Goal: Task Accomplishment & Management: Manage account settings

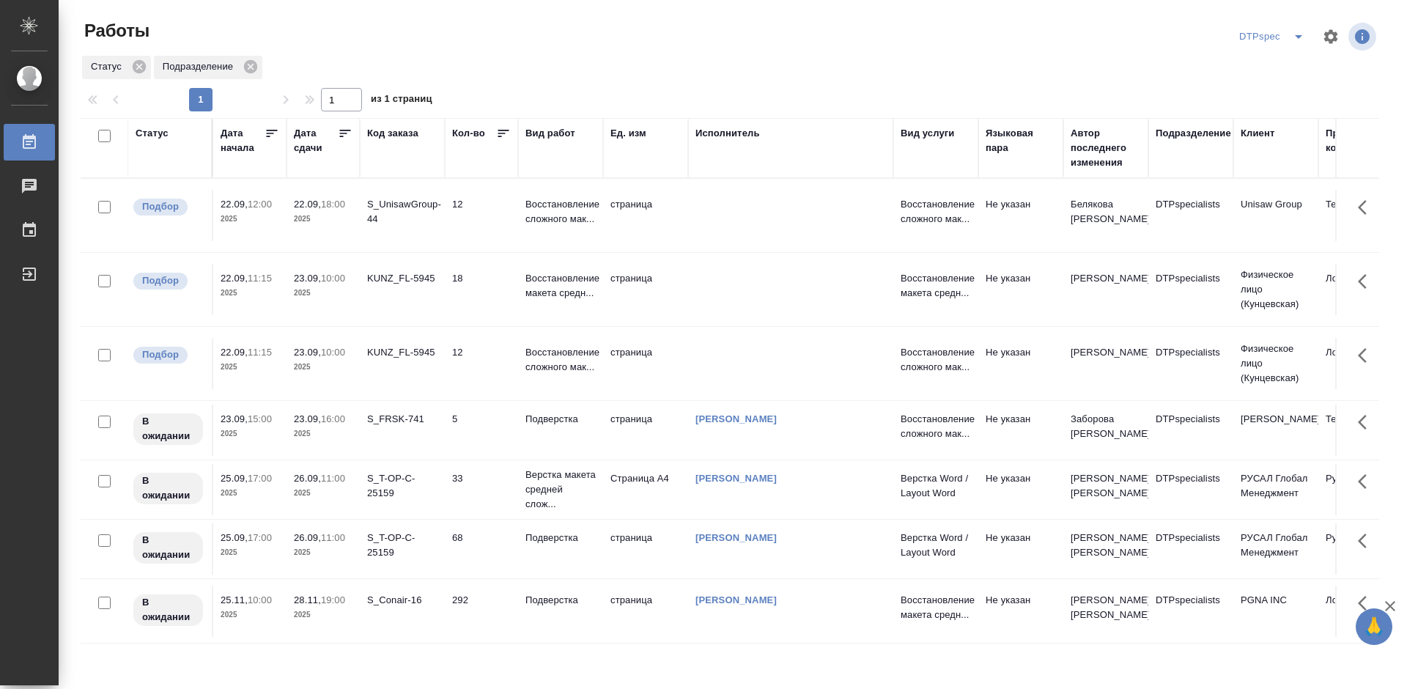
click at [343, 134] on icon at bounding box center [345, 133] width 15 height 15
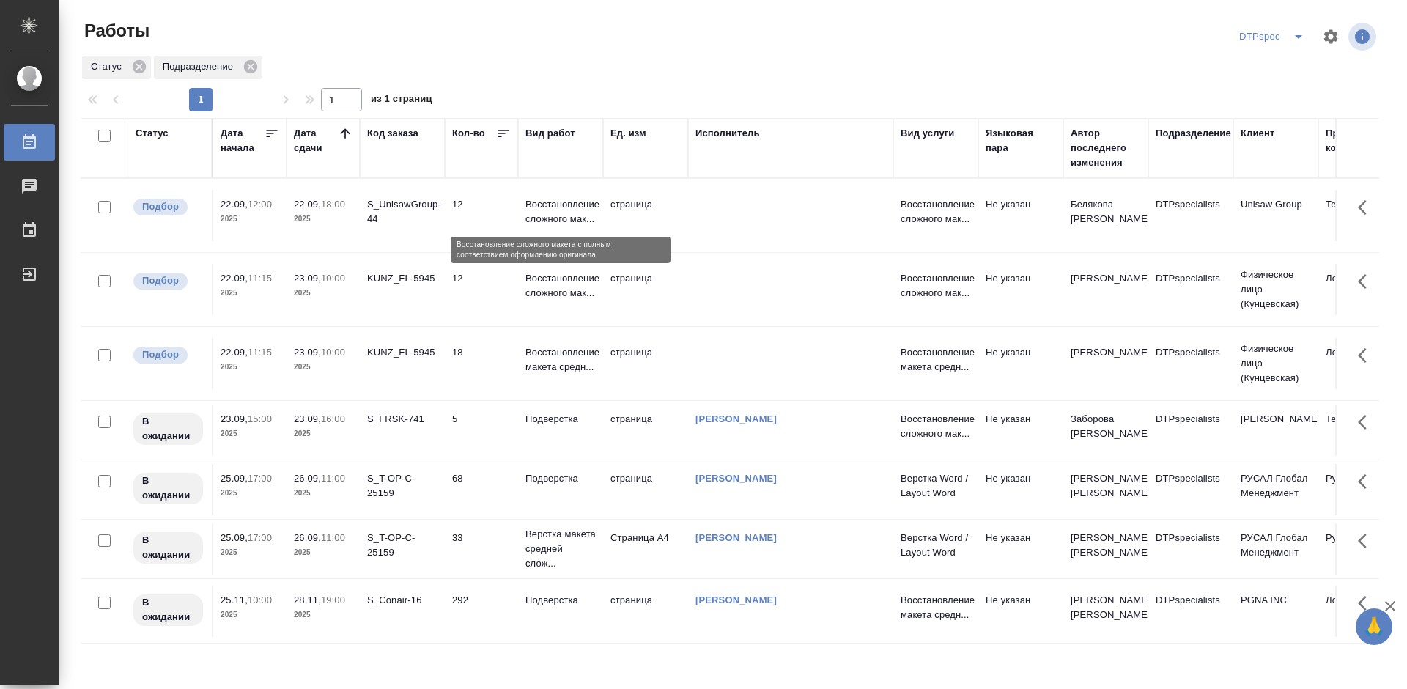
click at [550, 211] on p "Восстановление сложного мак..." at bounding box center [560, 211] width 70 height 29
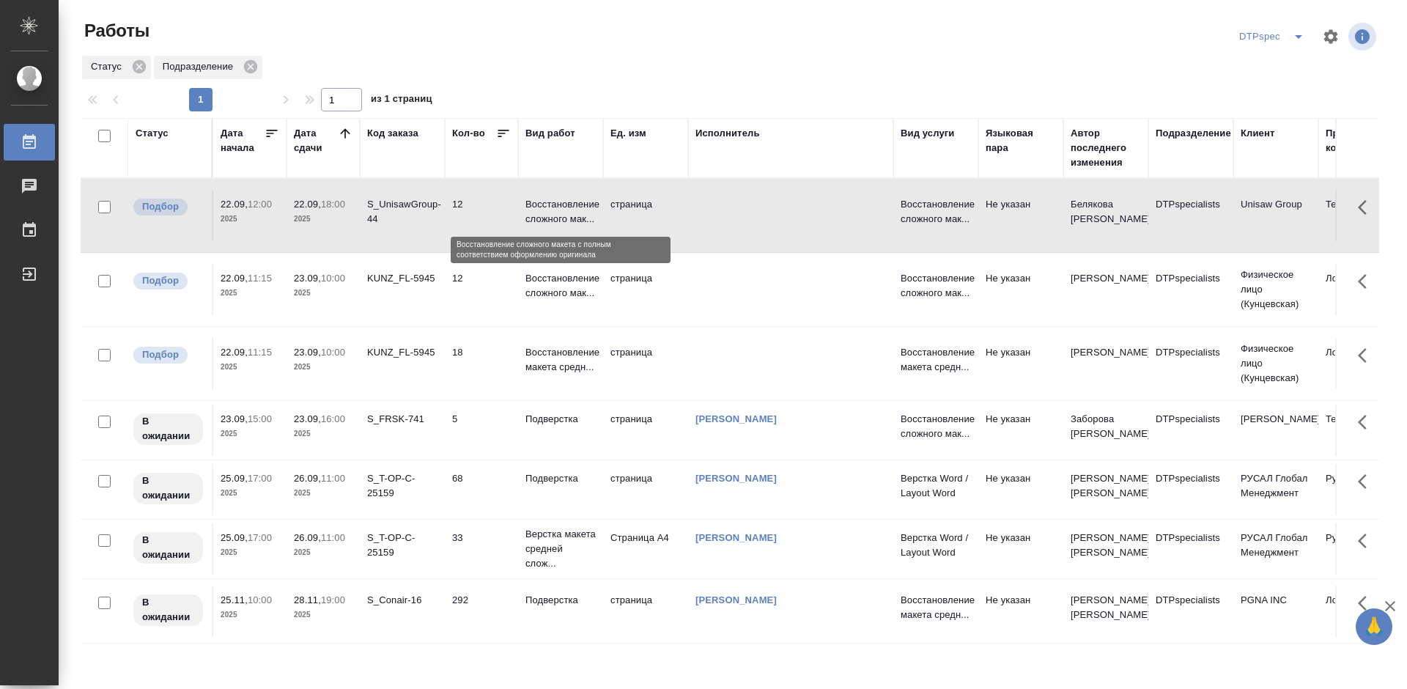
click at [550, 210] on p "Восстановление сложного мак..." at bounding box center [560, 211] width 70 height 29
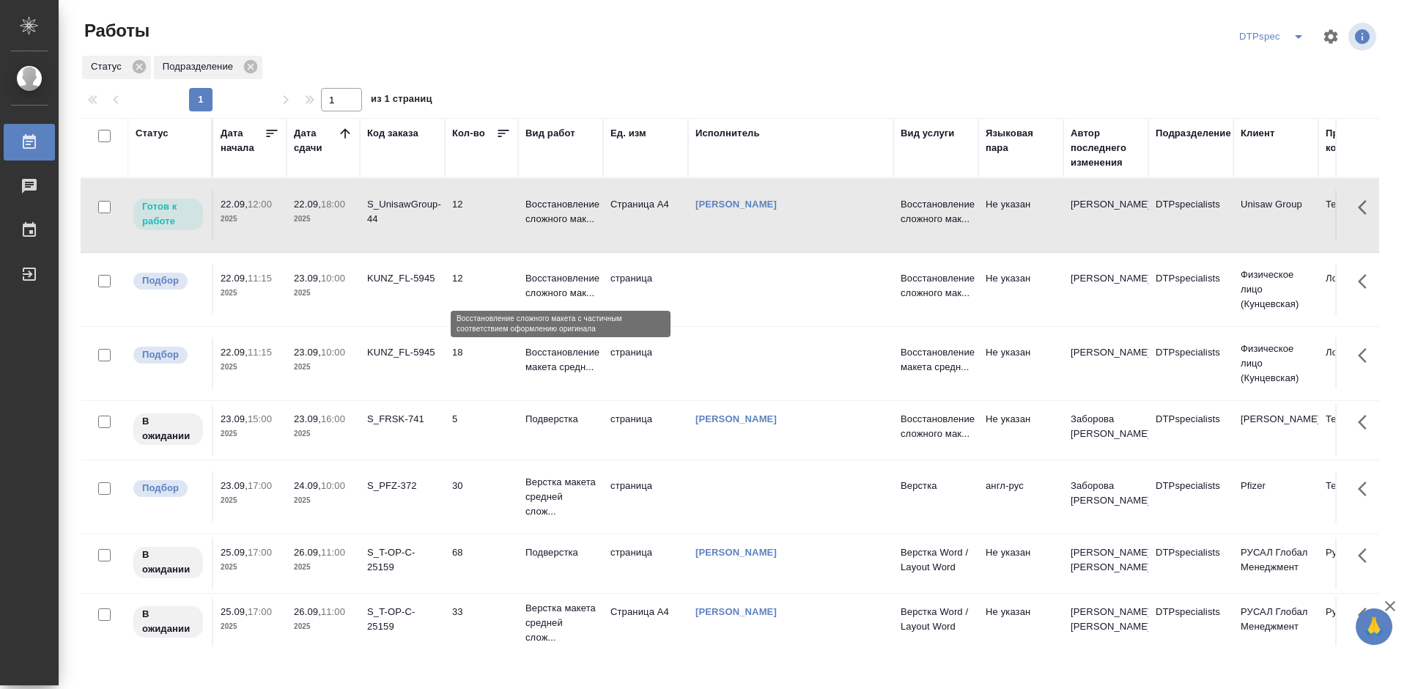
click at [547, 292] on p "Восстановление сложного мак..." at bounding box center [560, 285] width 70 height 29
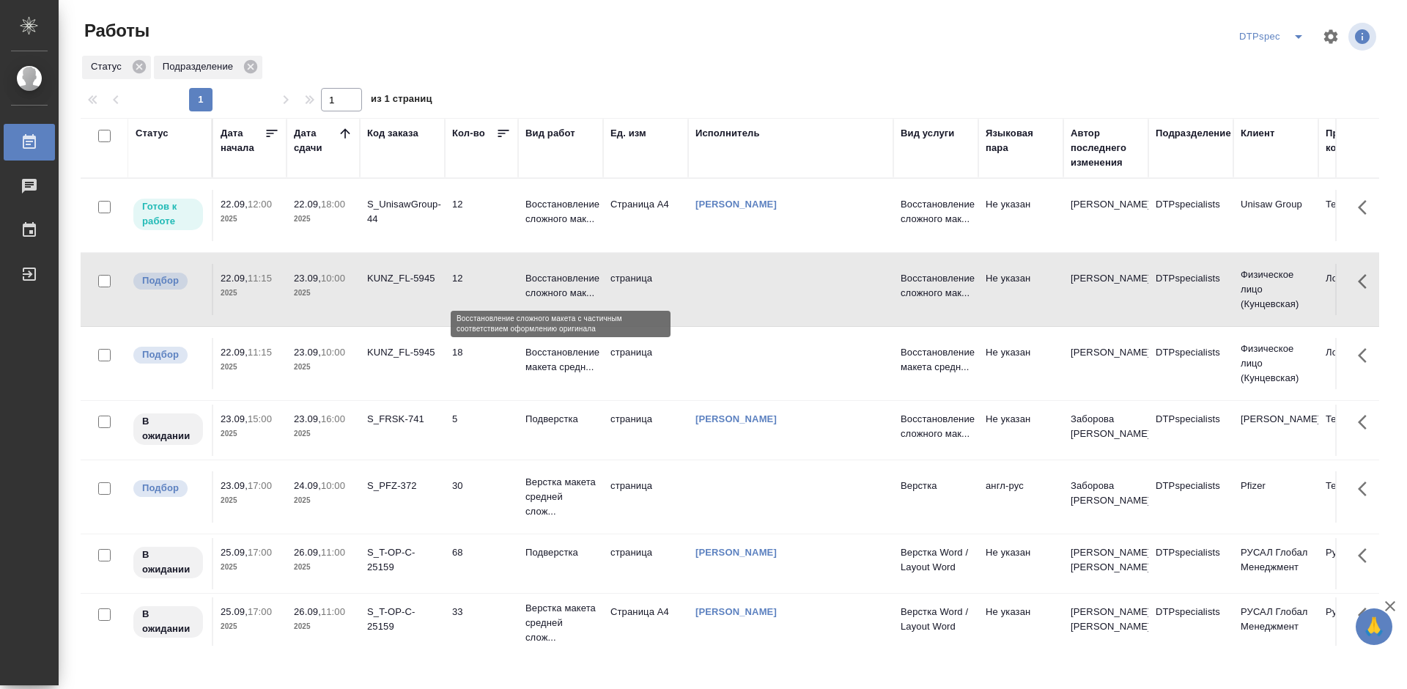
click at [547, 291] on p "Восстановление сложного мак..." at bounding box center [560, 285] width 70 height 29
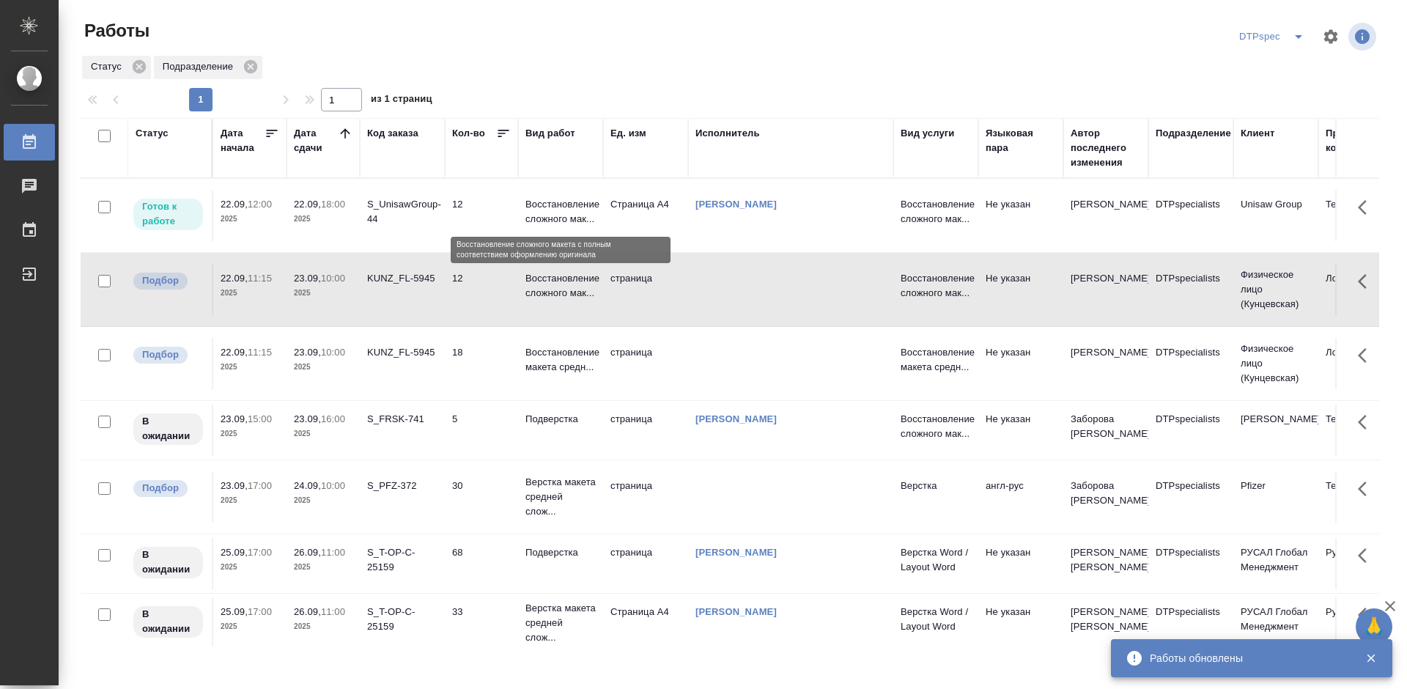
click at [555, 217] on p "Восстановление сложного мак..." at bounding box center [560, 211] width 70 height 29
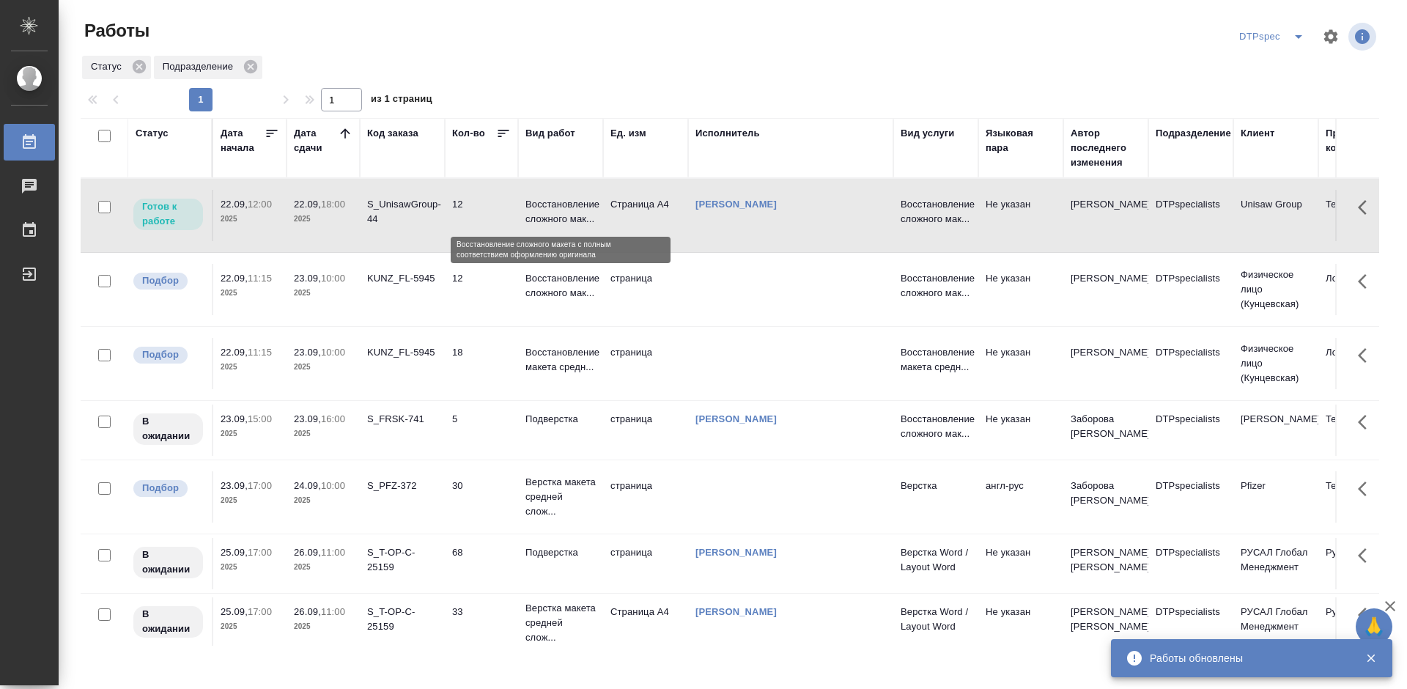
click at [555, 217] on p "Восстановление сложного мак..." at bounding box center [560, 211] width 70 height 29
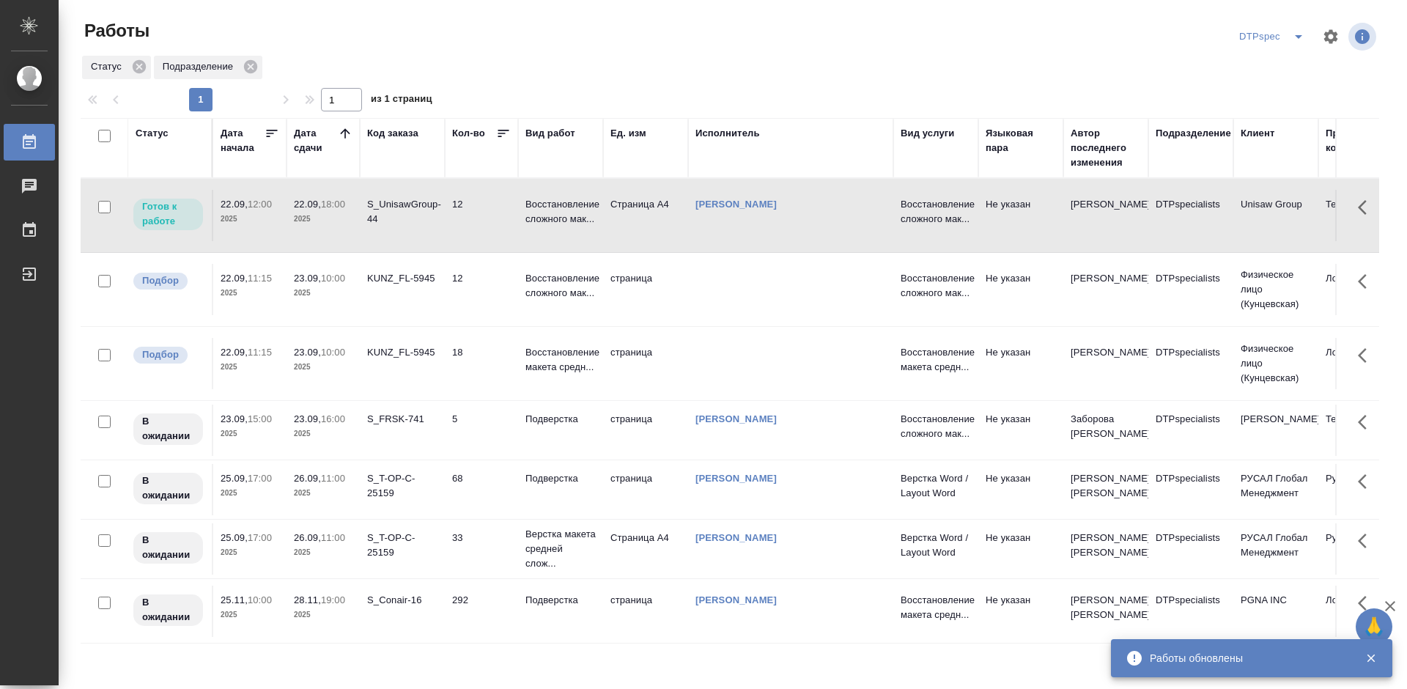
click at [529, 210] on p "Восстановление сложного мак..." at bounding box center [560, 211] width 70 height 29
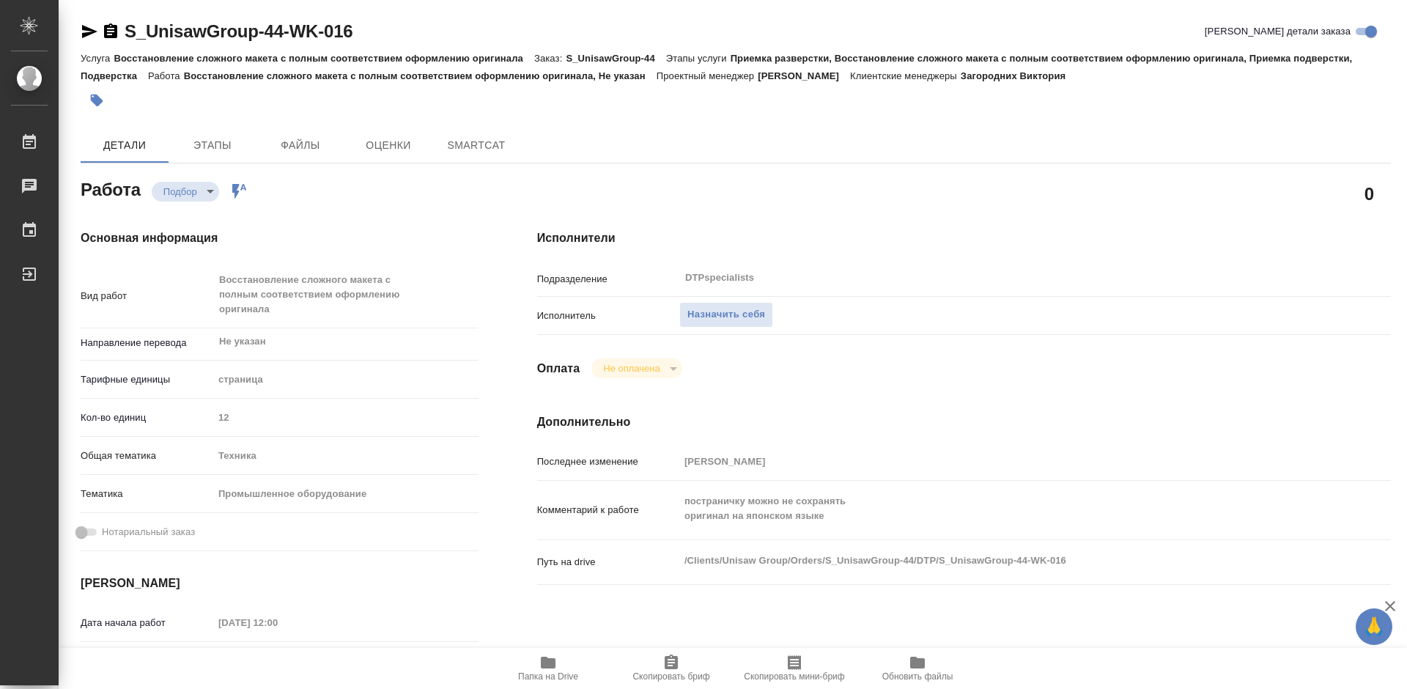
type textarea "x"
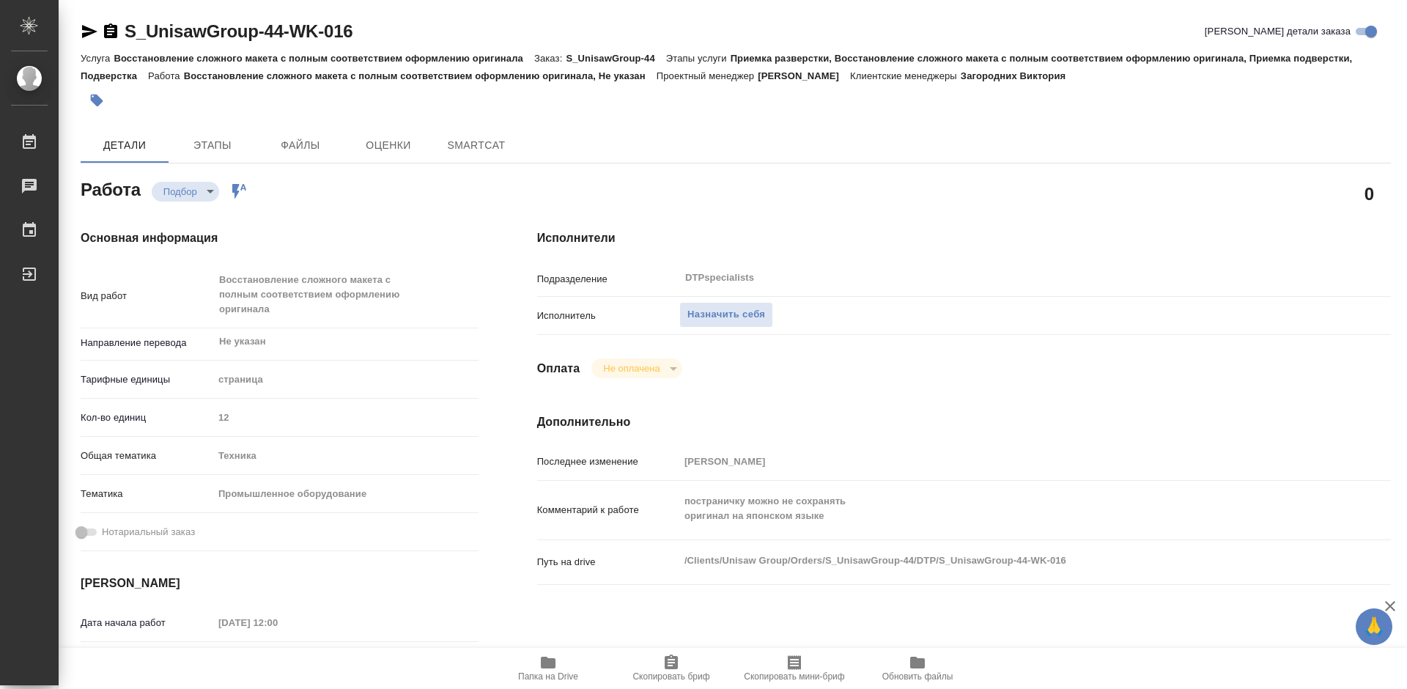
type textarea "x"
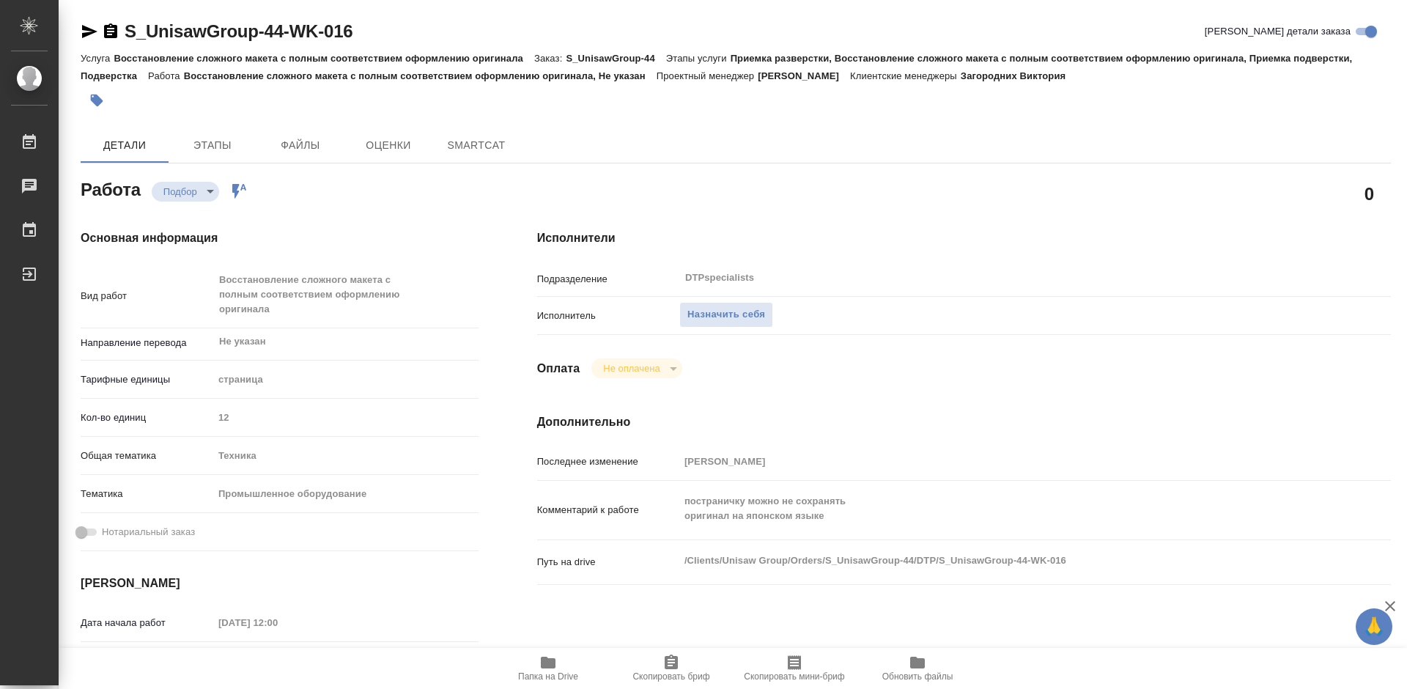
type textarea "x"
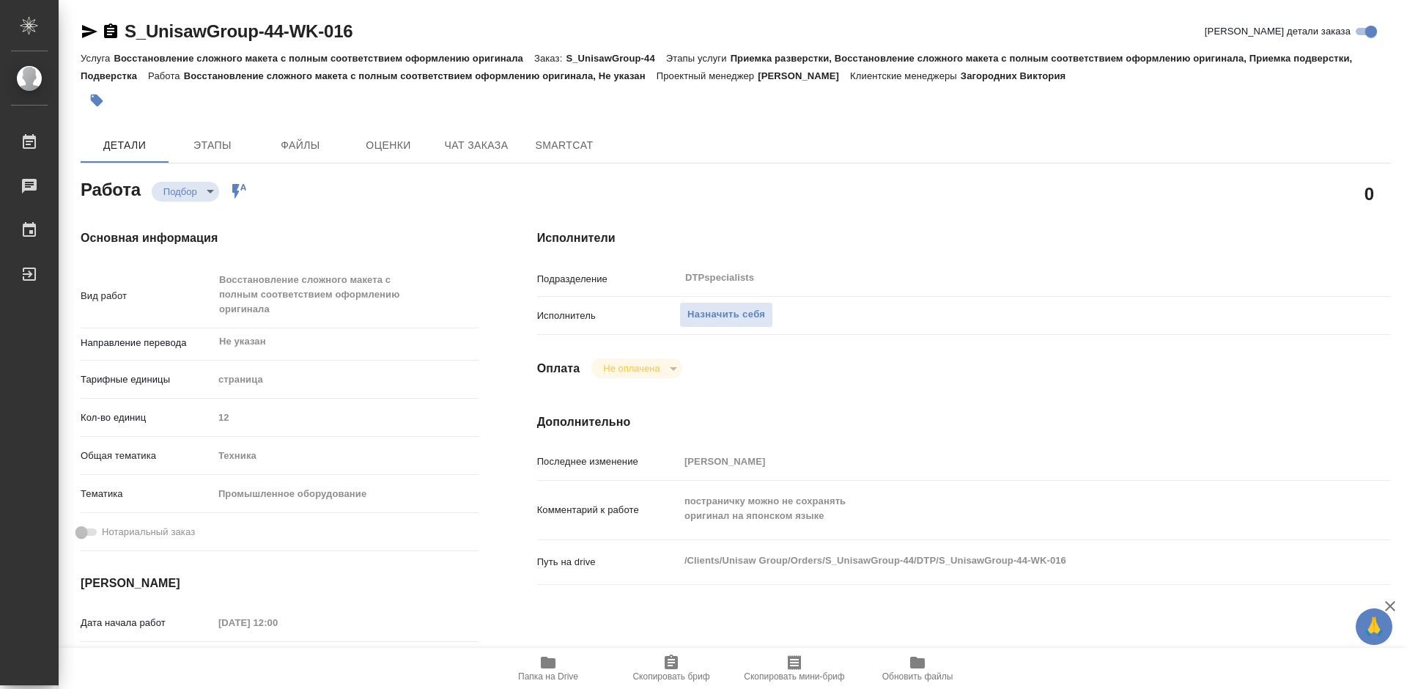
type textarea "x"
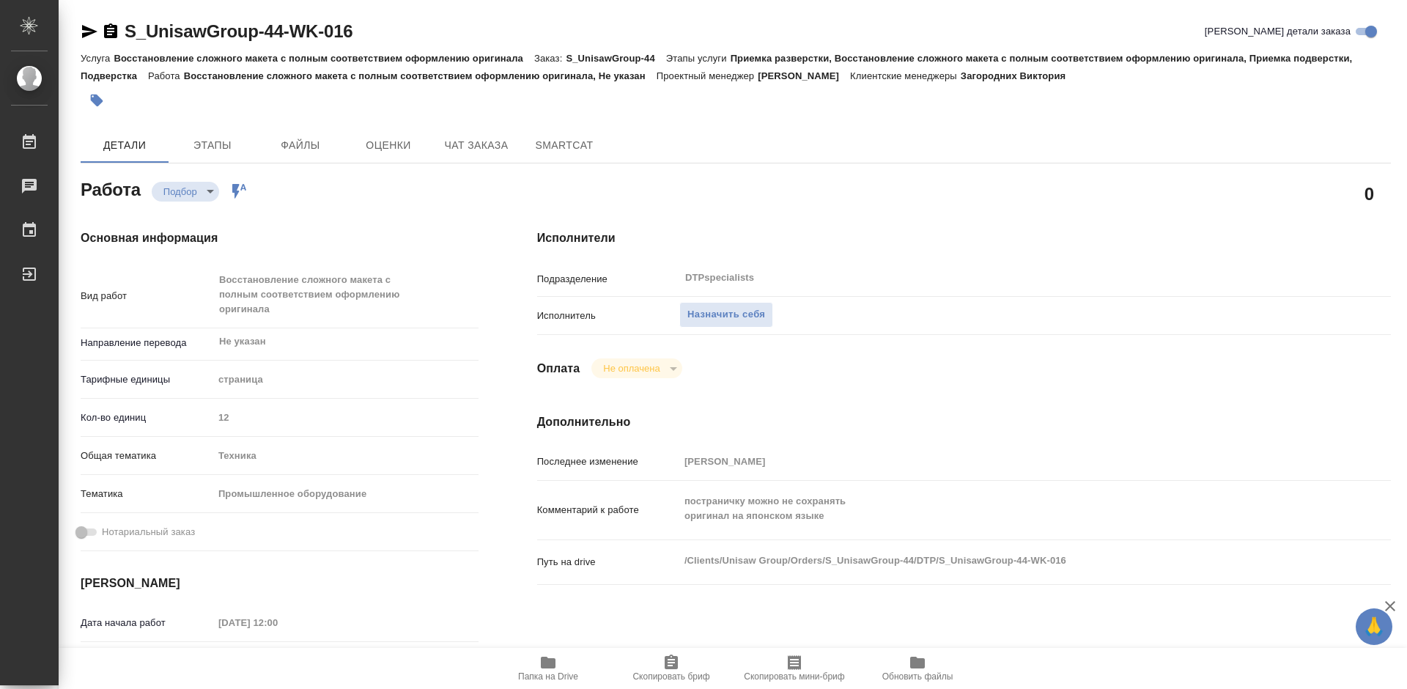
type textarea "x"
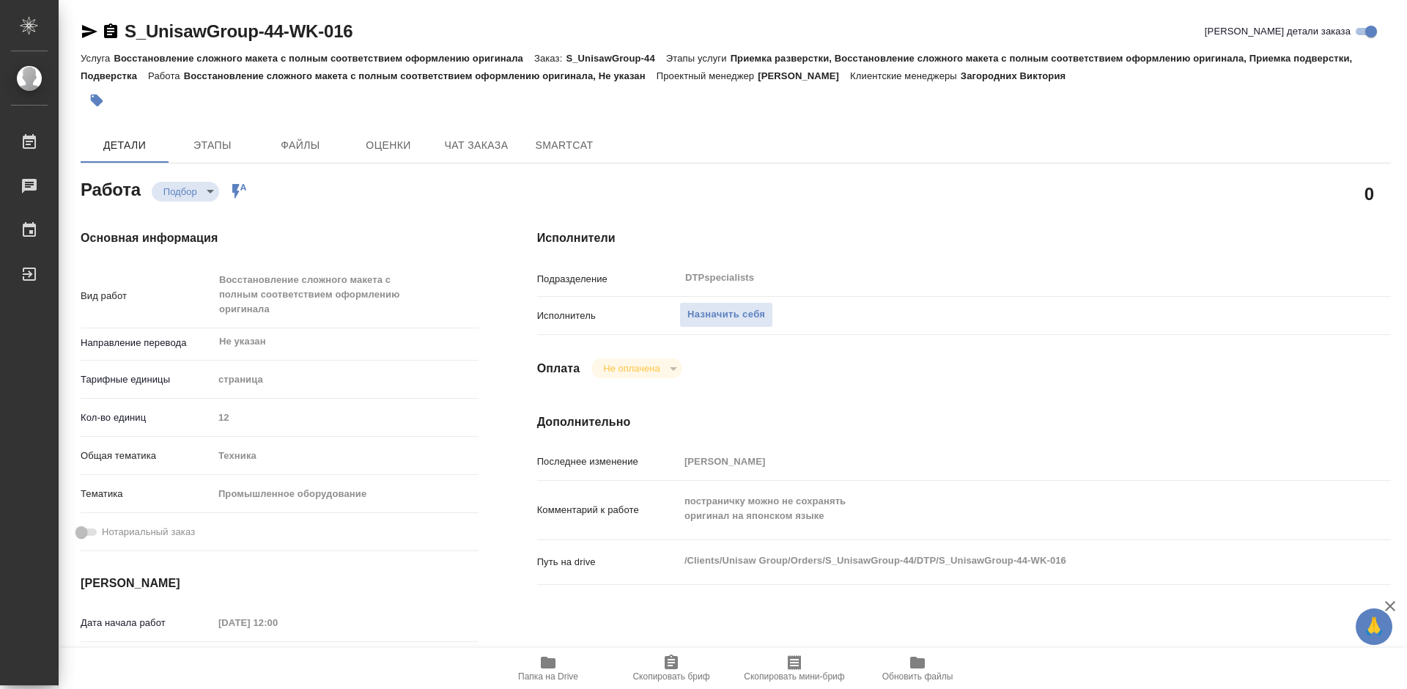
click at [556, 669] on icon "button" at bounding box center [548, 663] width 18 height 18
click at [456, 144] on span "Чат заказа" at bounding box center [476, 145] width 70 height 18
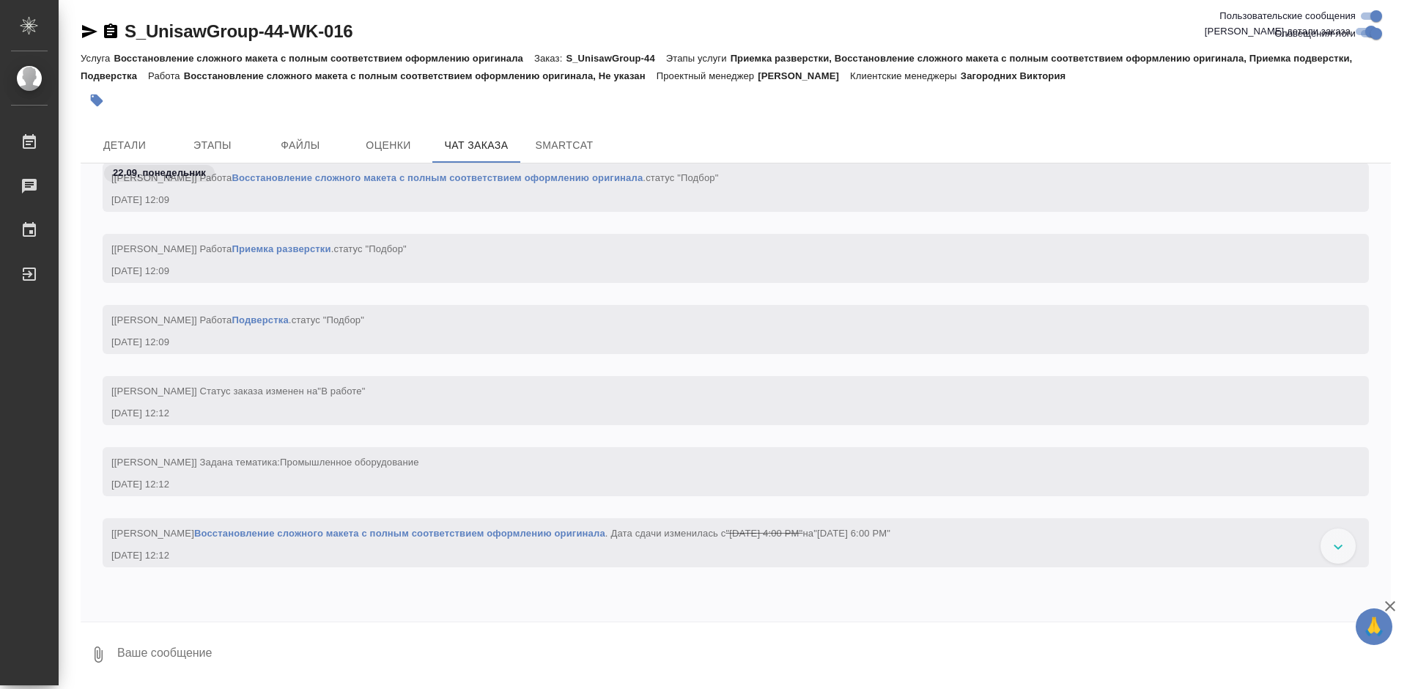
scroll to position [2492, 0]
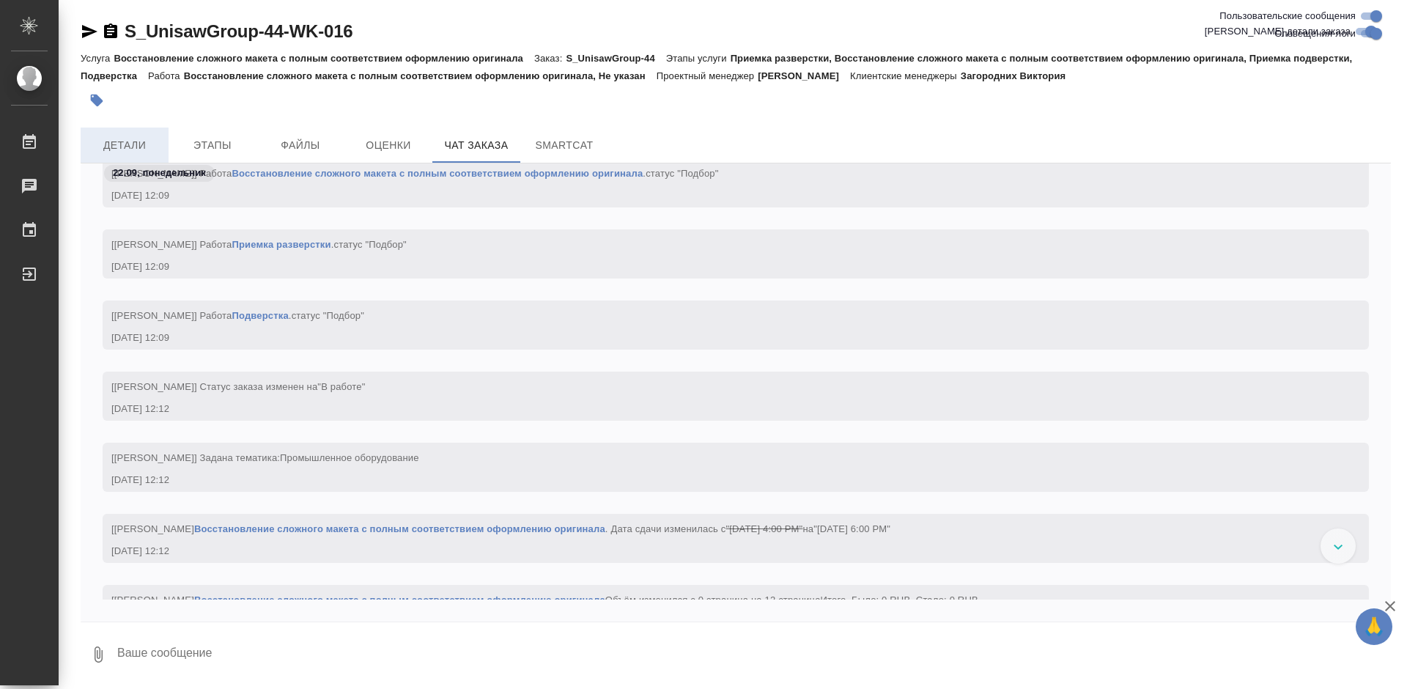
click at [106, 142] on span "Детали" at bounding box center [124, 145] width 70 height 18
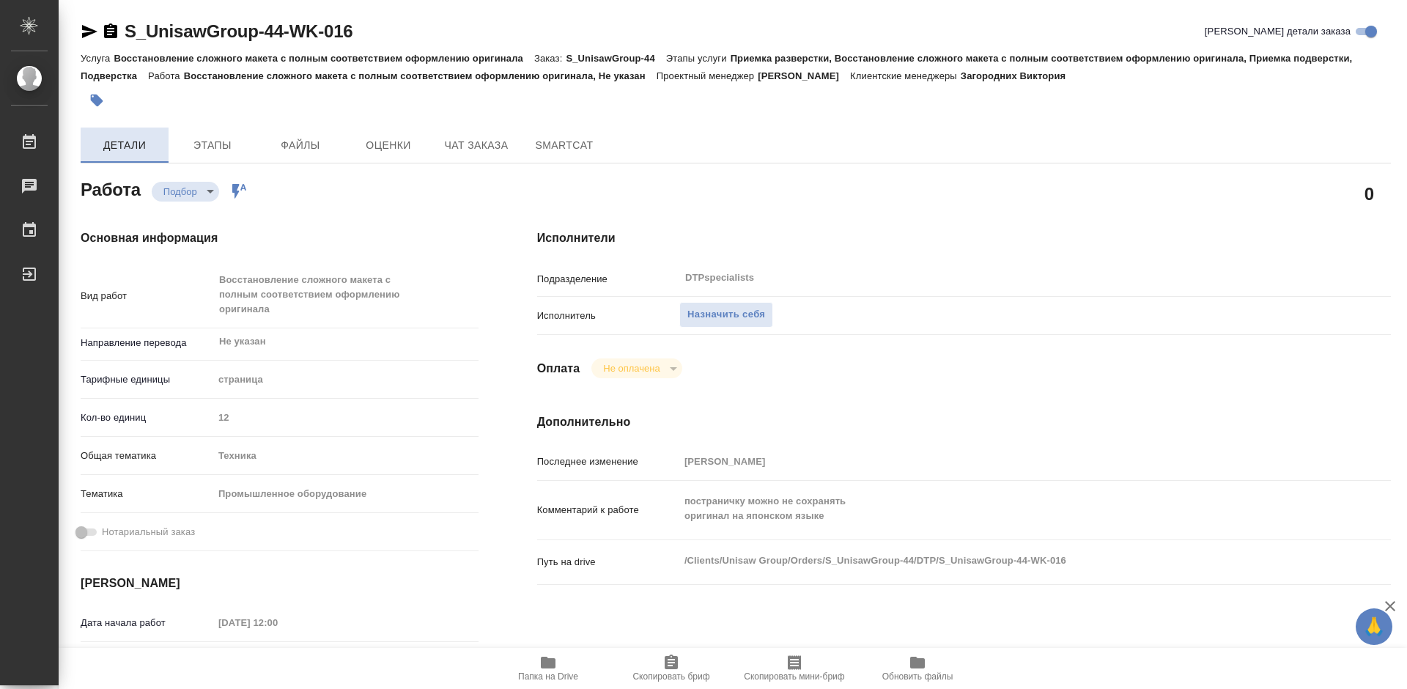
type textarea "x"
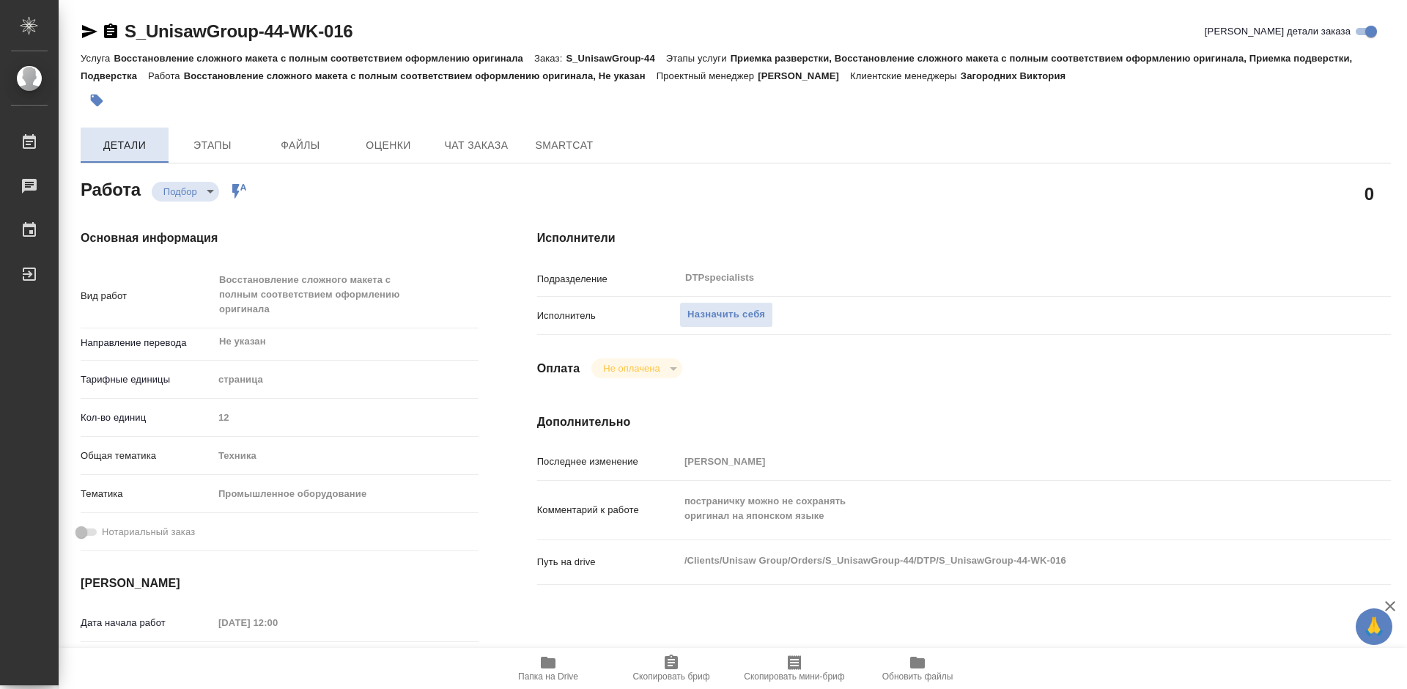
type textarea "x"
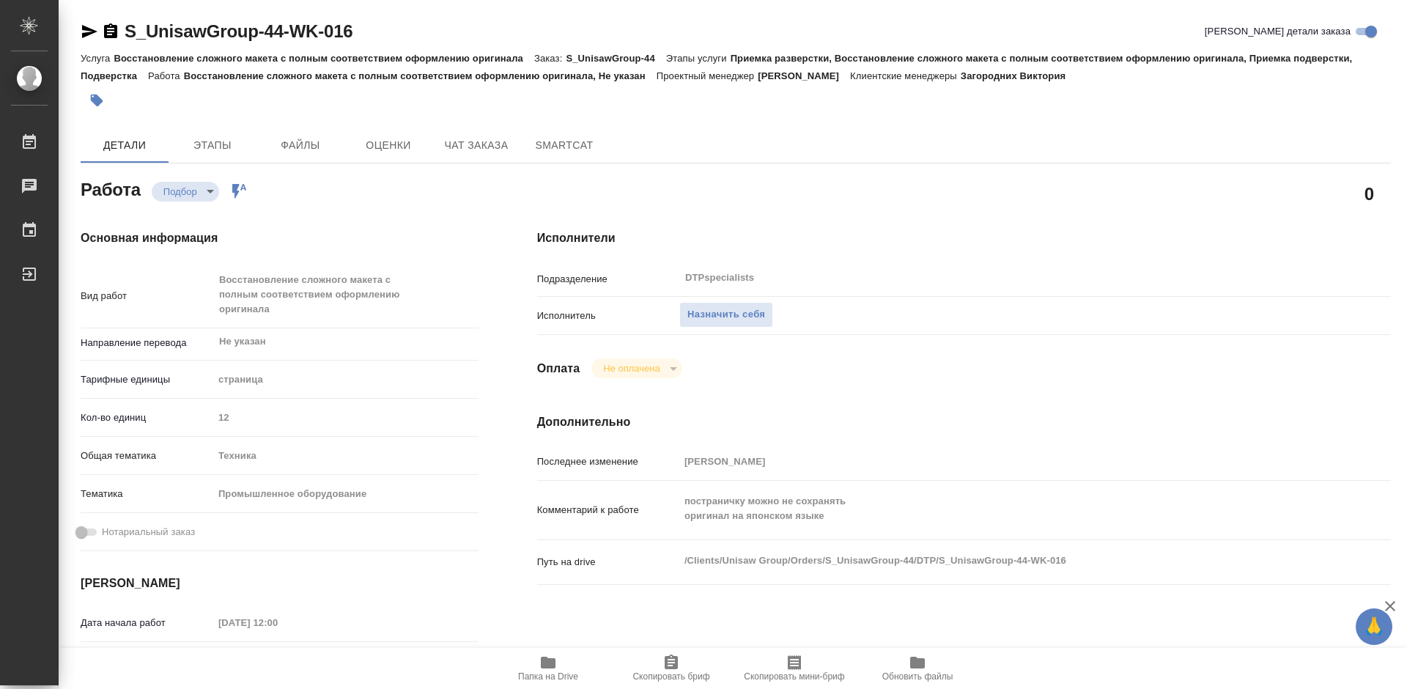
type textarea "x"
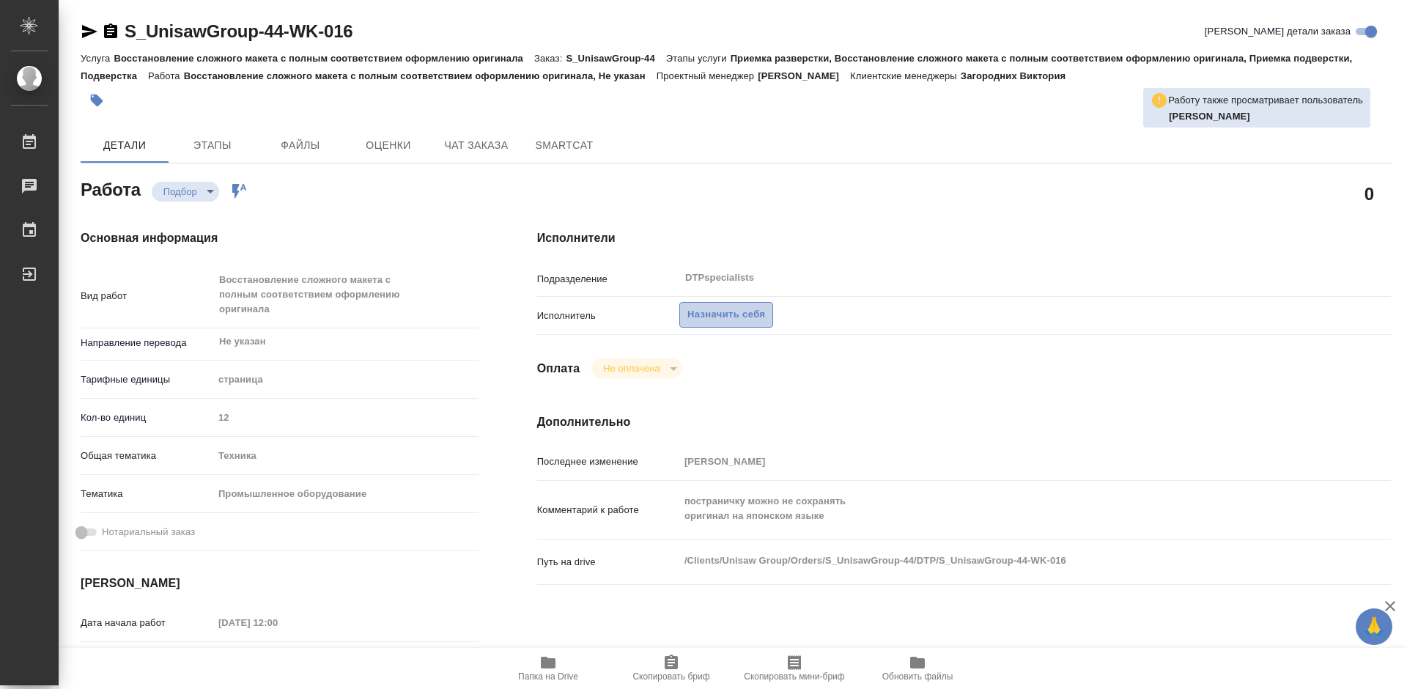
click at [722, 311] on span "Назначить себя" at bounding box center [726, 314] width 78 height 17
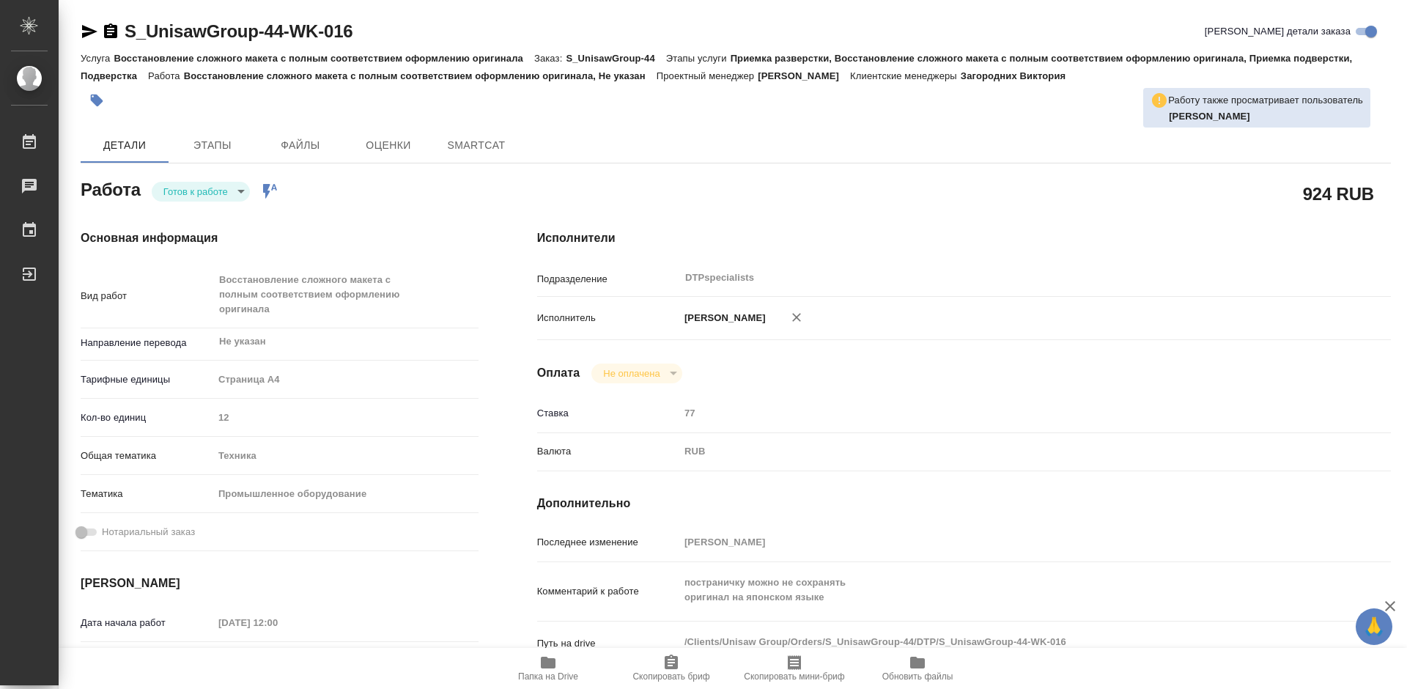
type textarea "x"
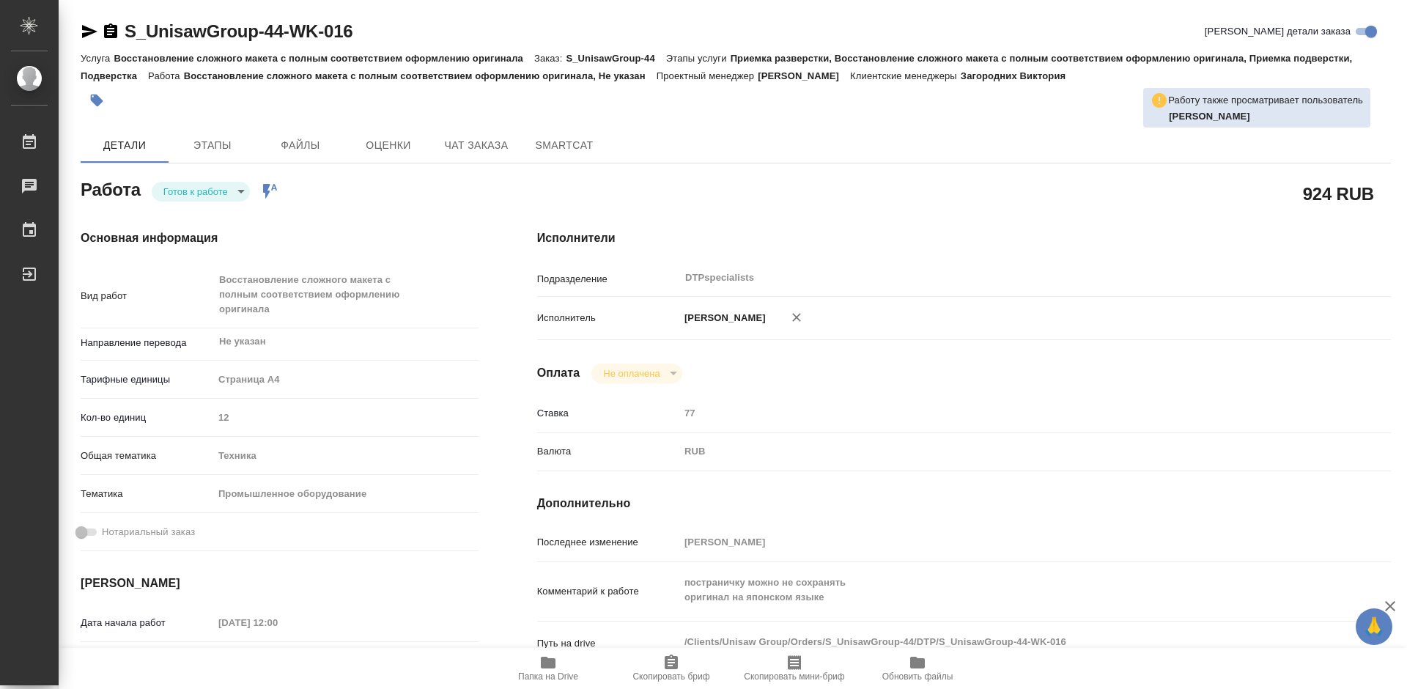
type textarea "x"
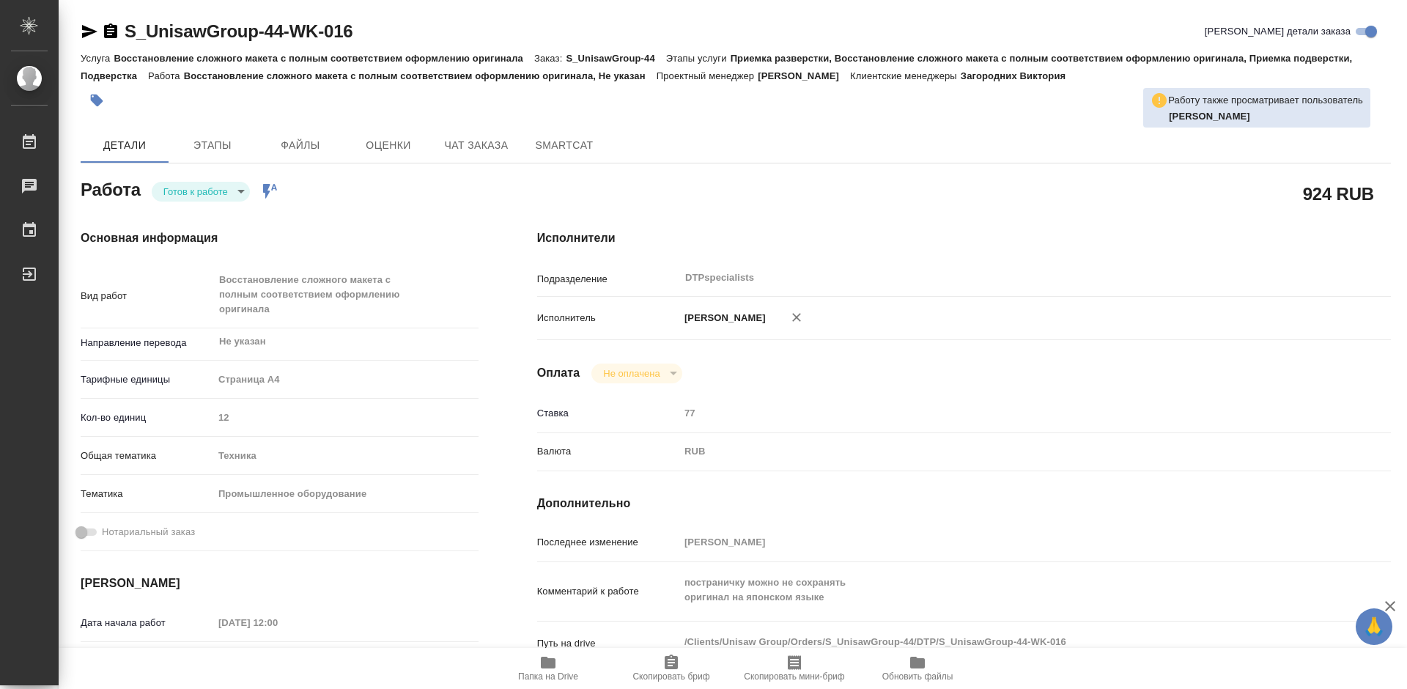
type textarea "x"
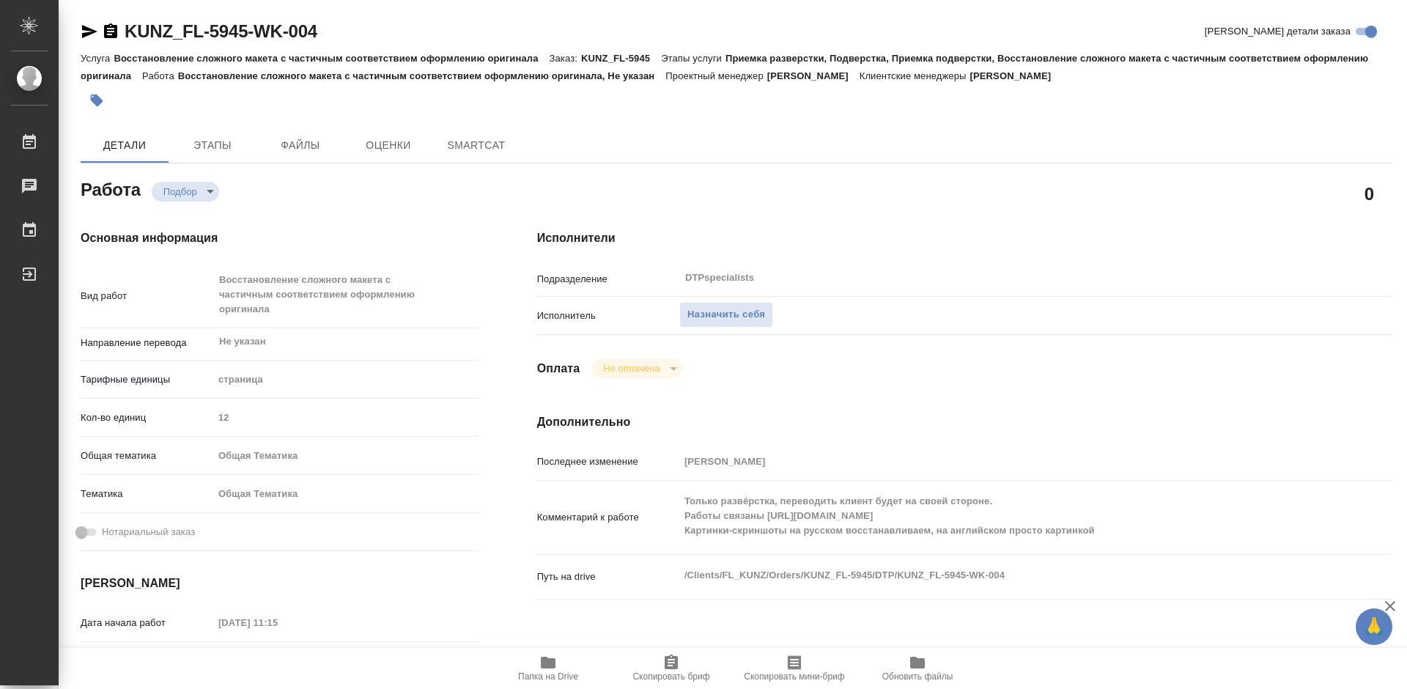
type textarea "x"
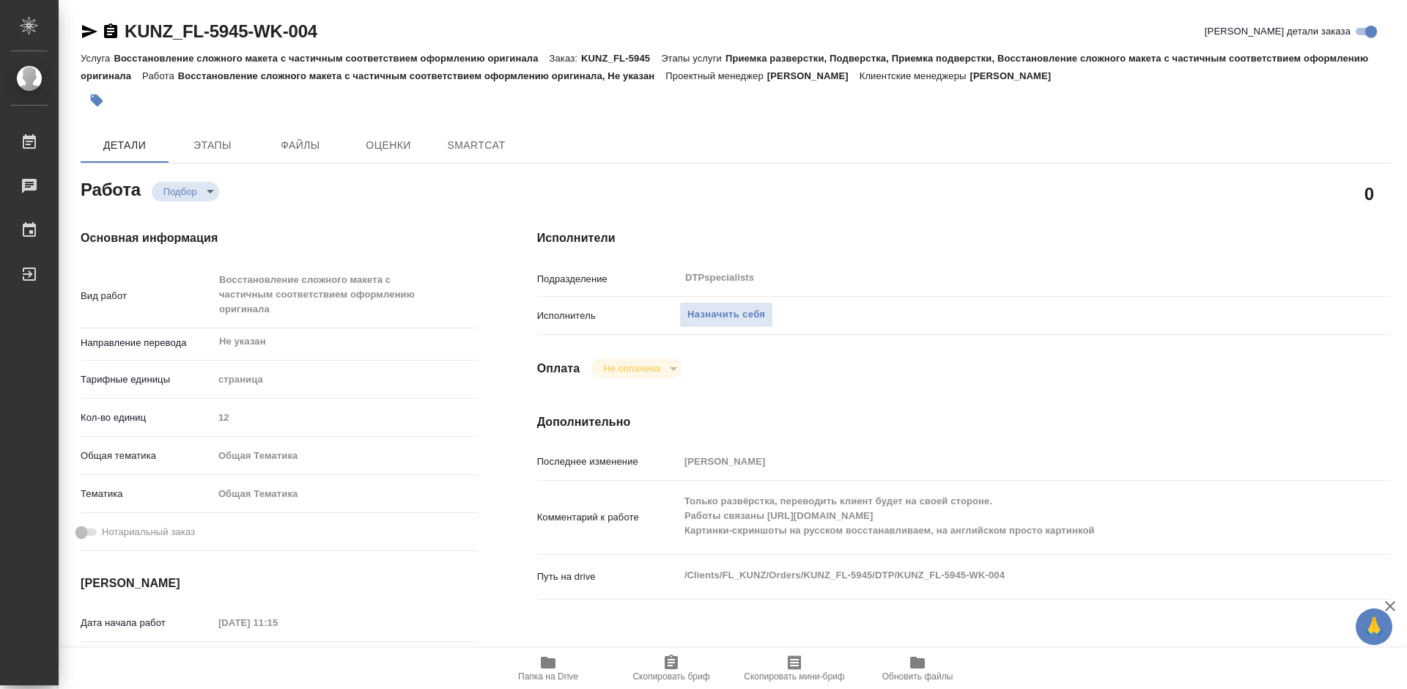
type textarea "x"
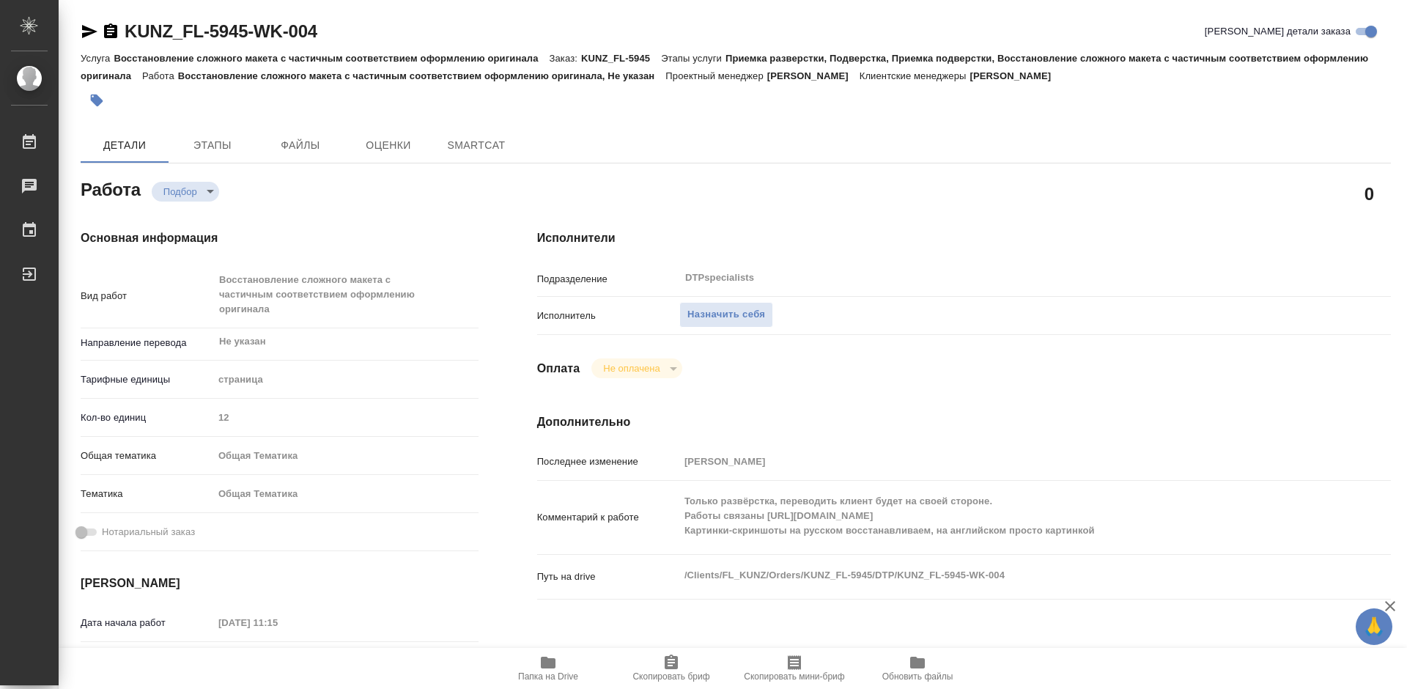
type textarea "x"
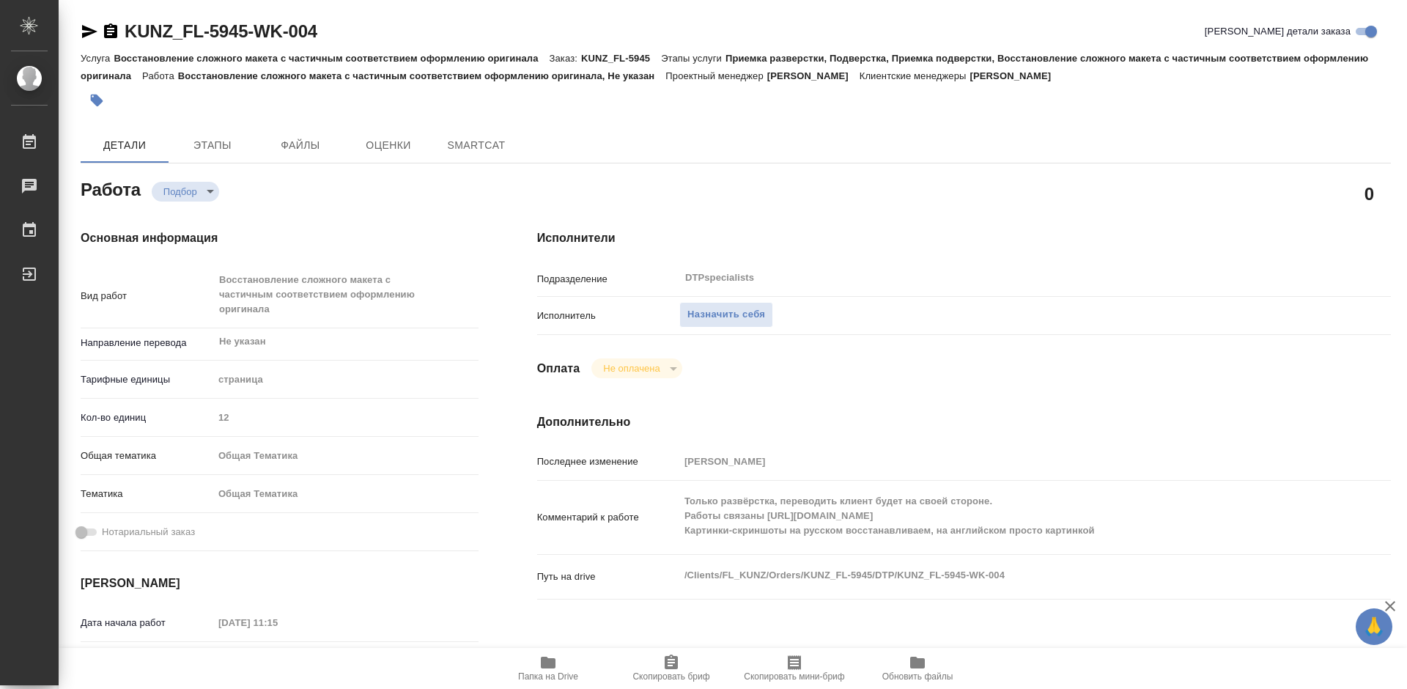
type textarea "x"
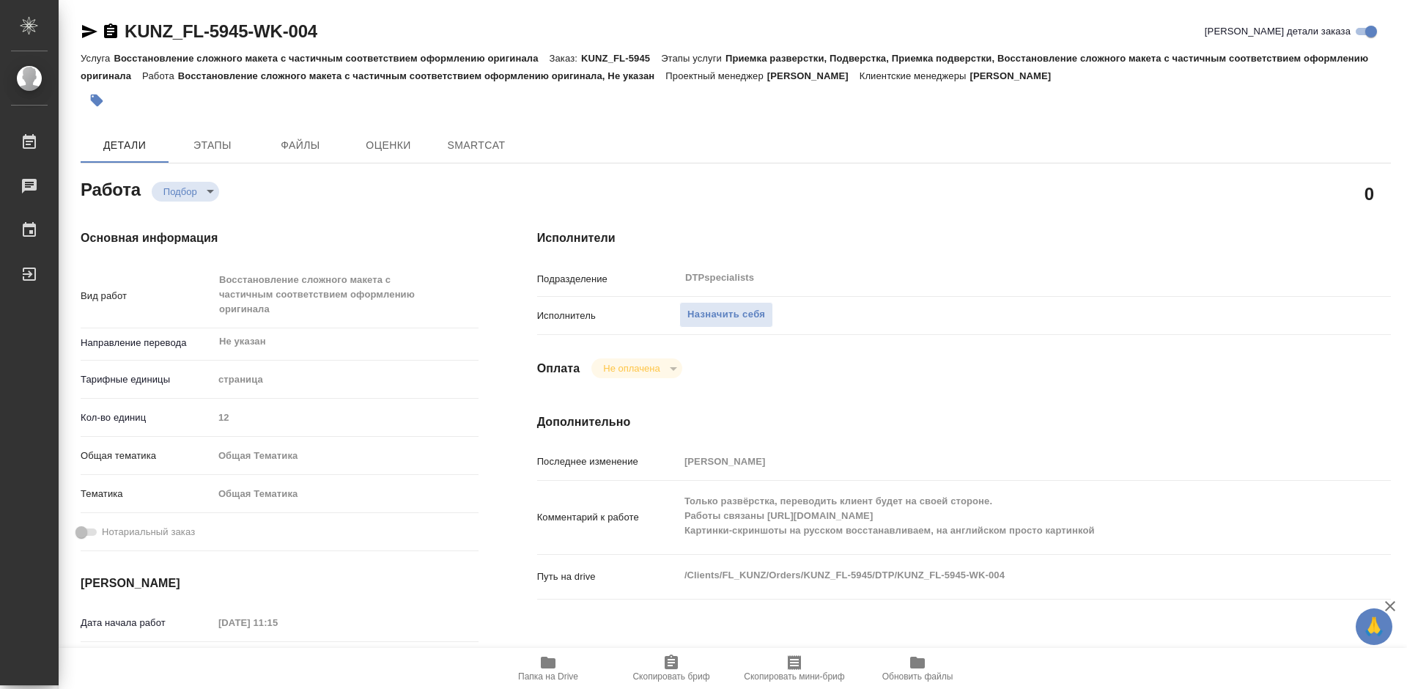
type textarea "x"
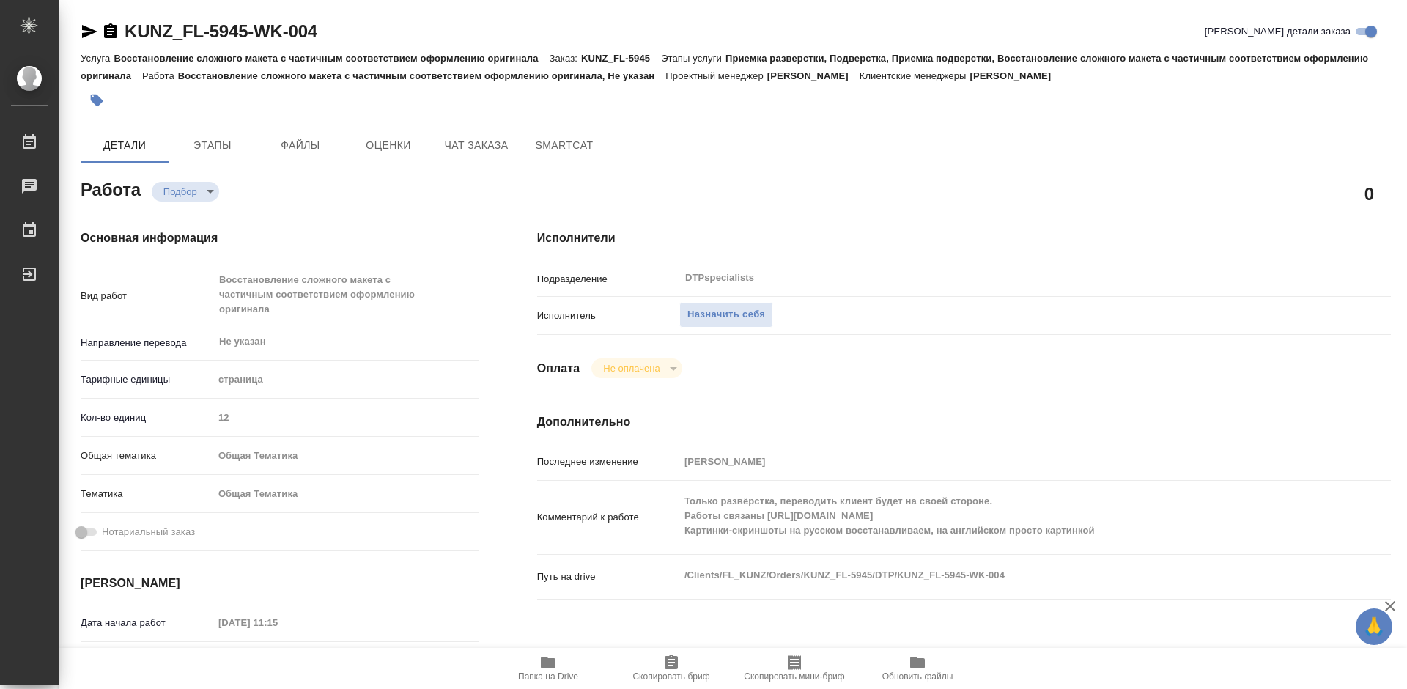
type textarea "x"
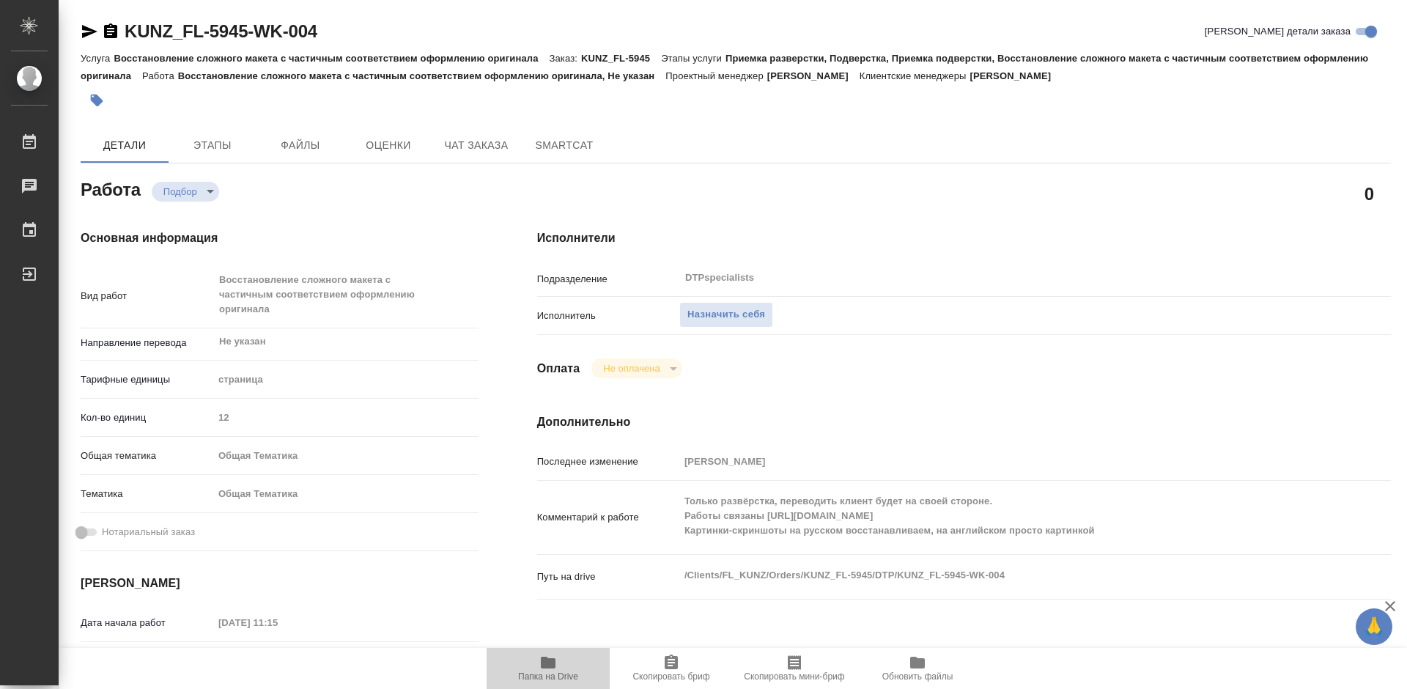
click at [551, 662] on icon "button" at bounding box center [548, 663] width 15 height 12
type textarea "x"
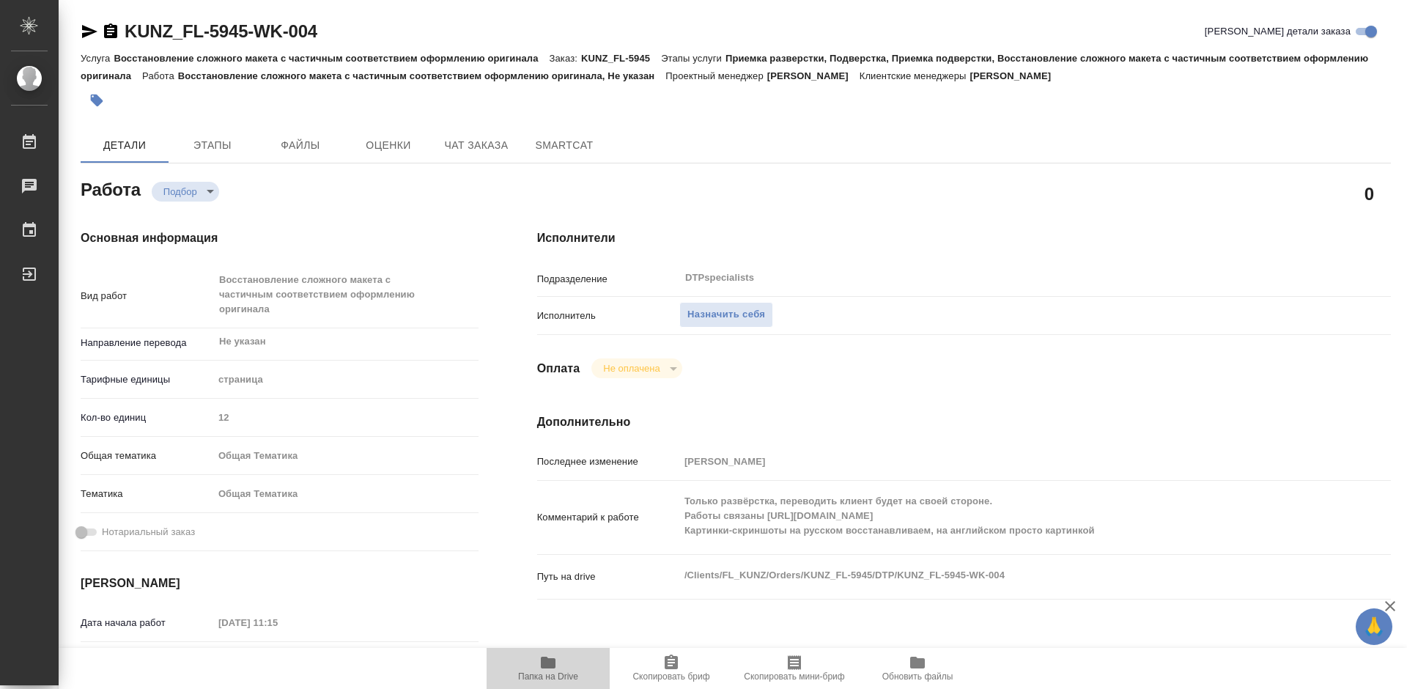
type textarea "x"
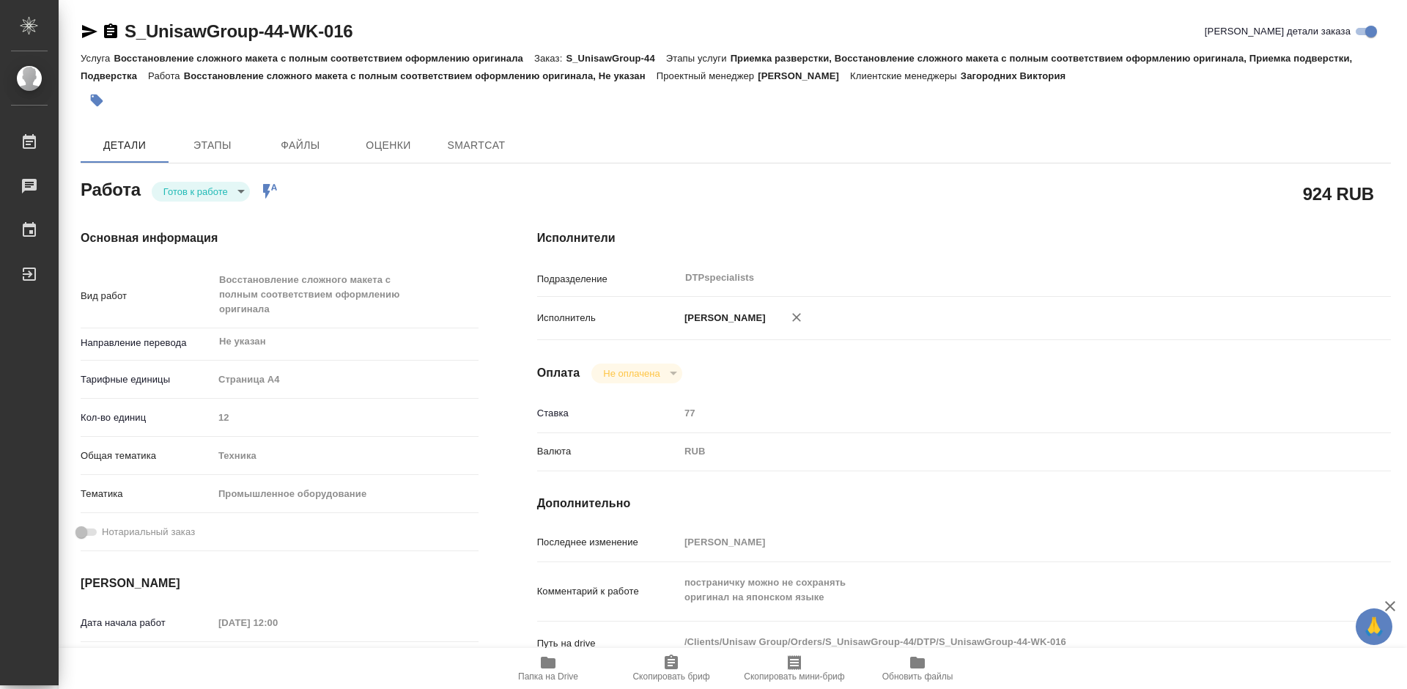
type textarea "x"
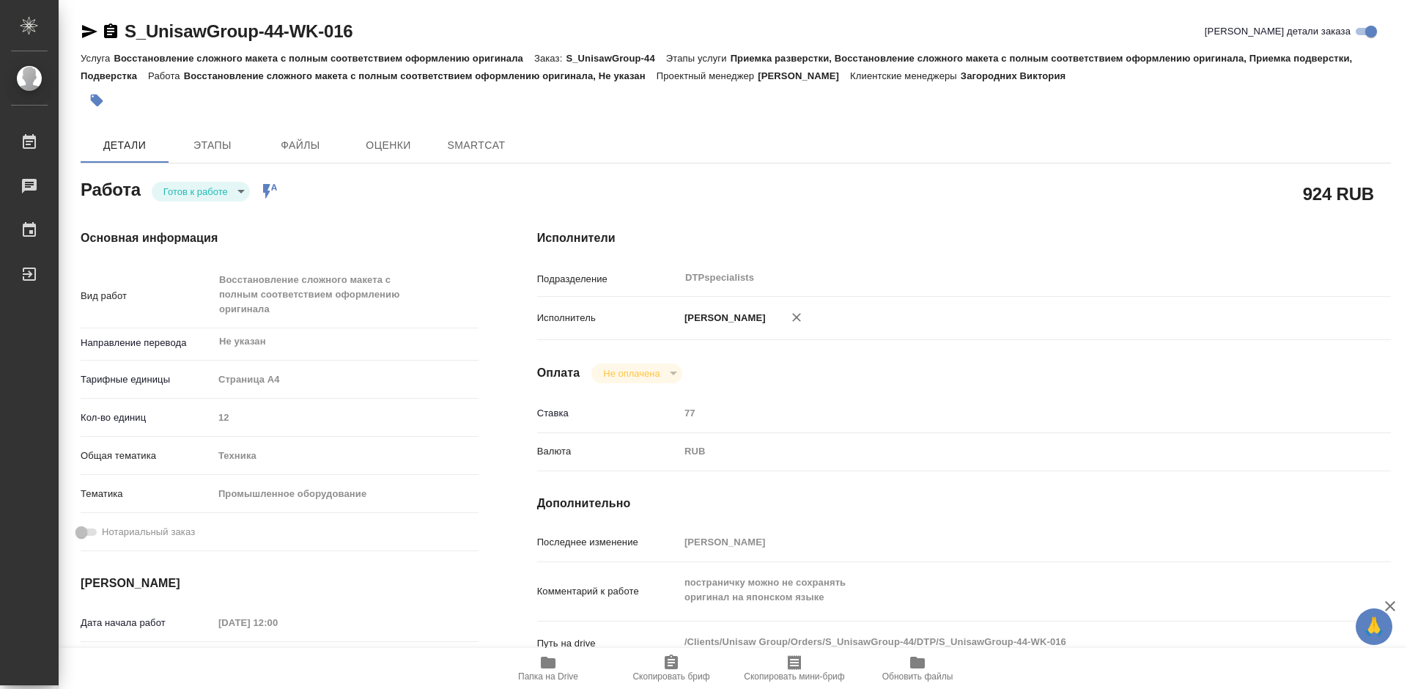
type textarea "x"
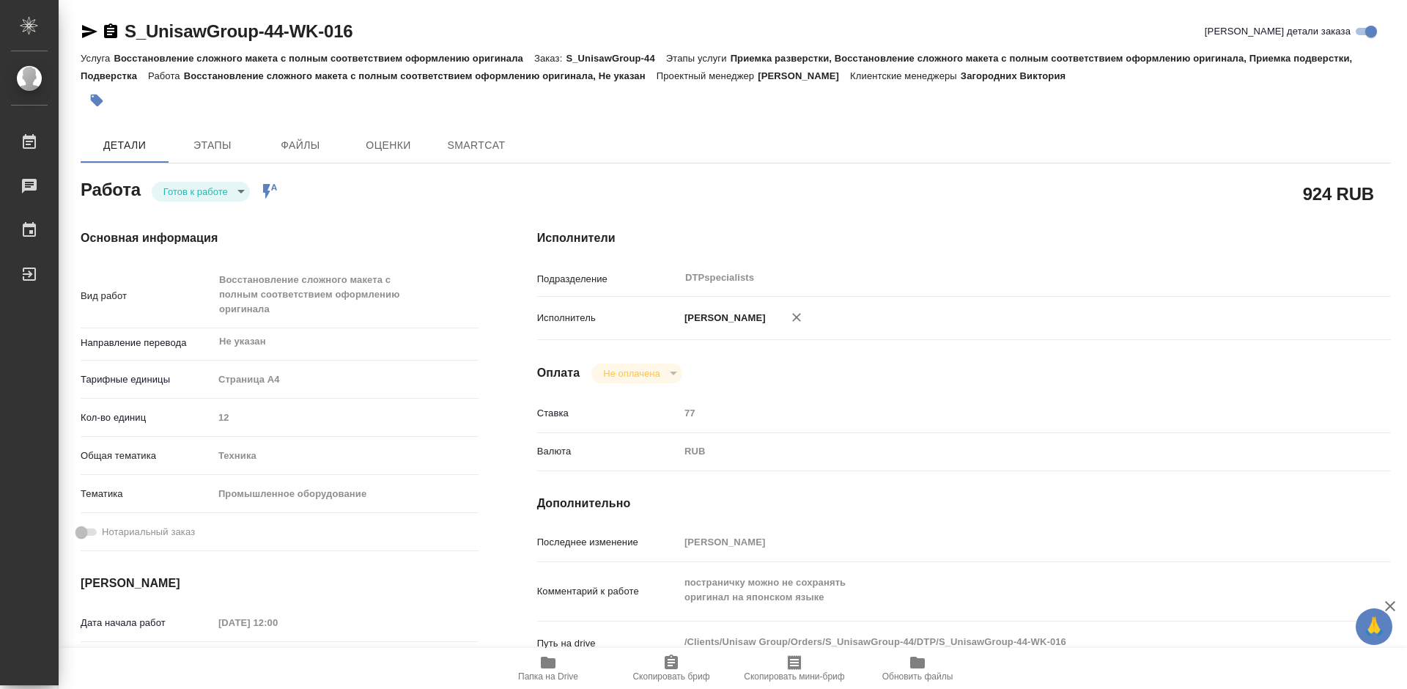
type textarea "x"
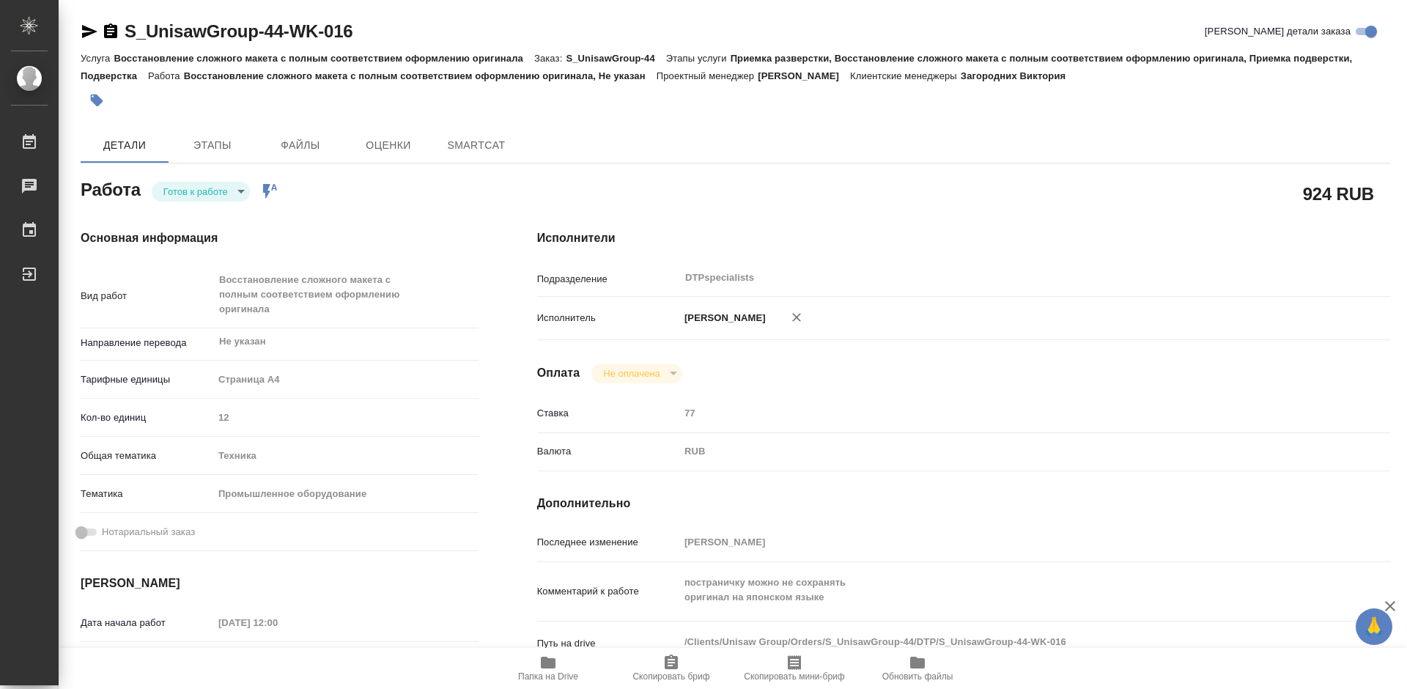
type textarea "x"
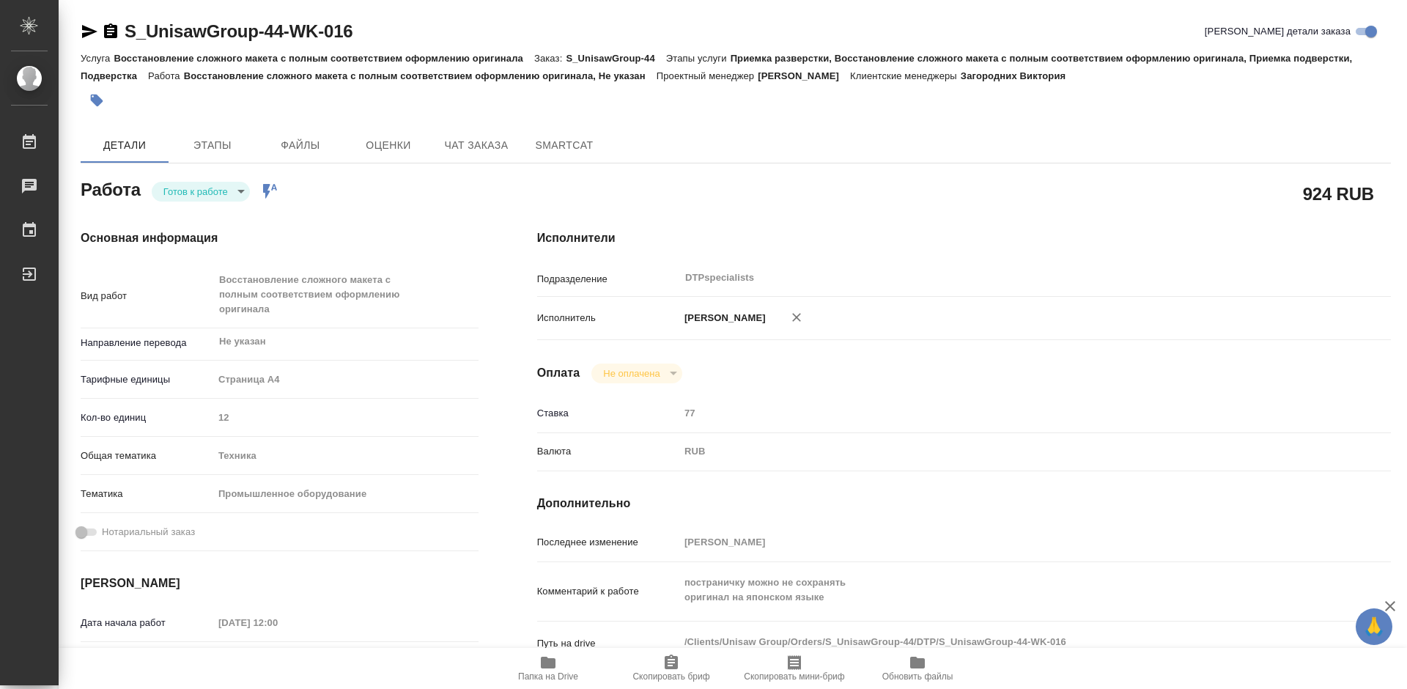
type textarea "x"
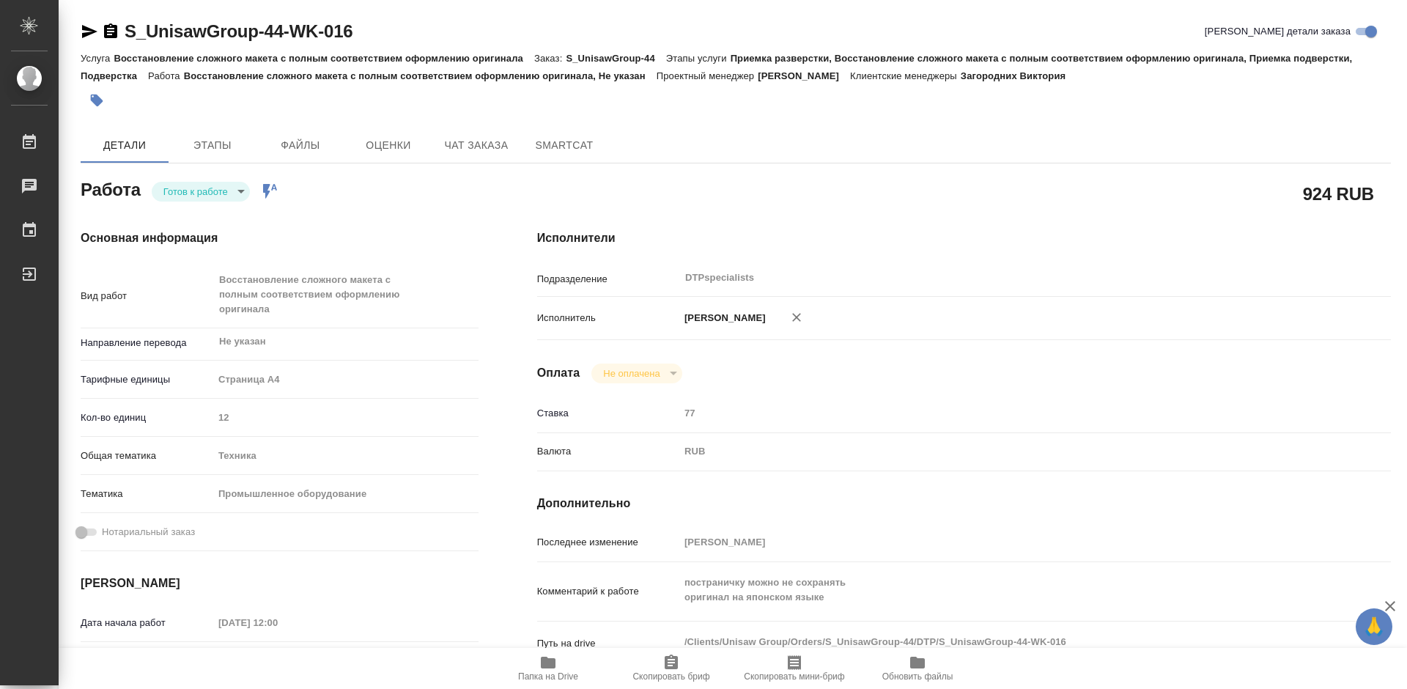
type textarea "x"
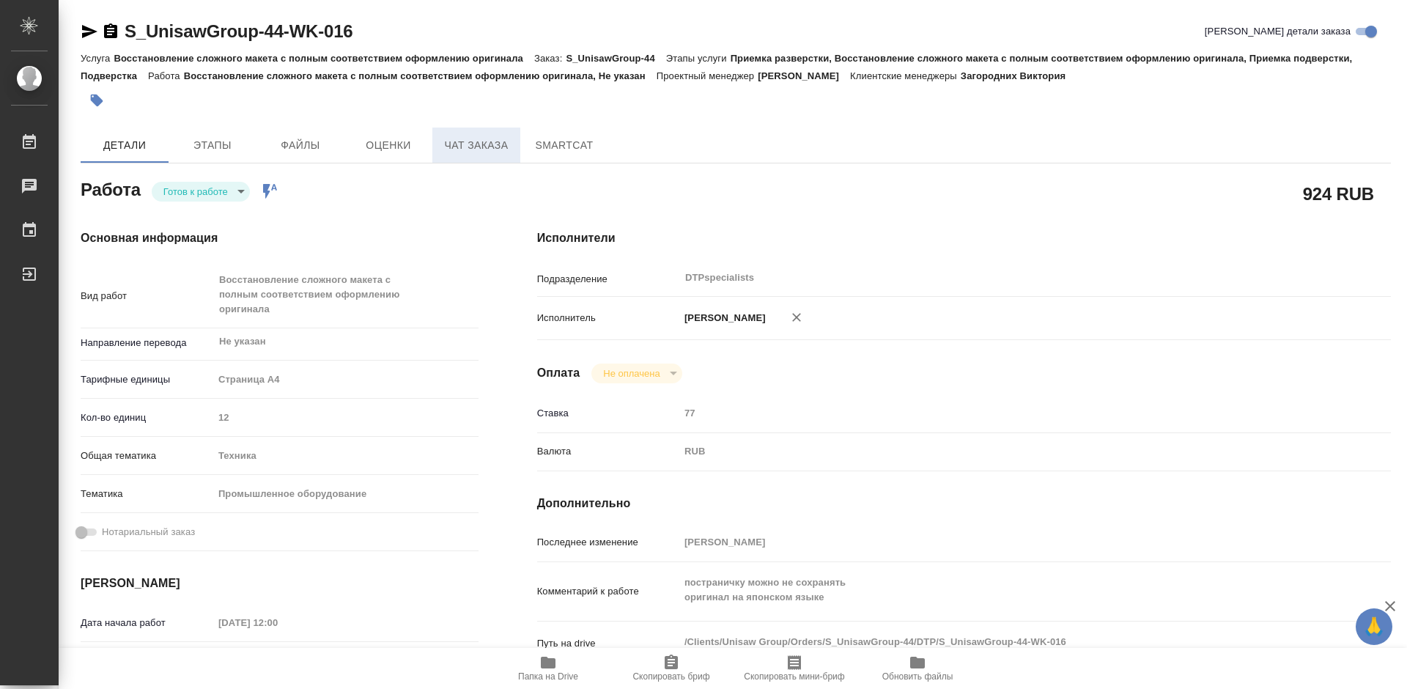
type textarea "x"
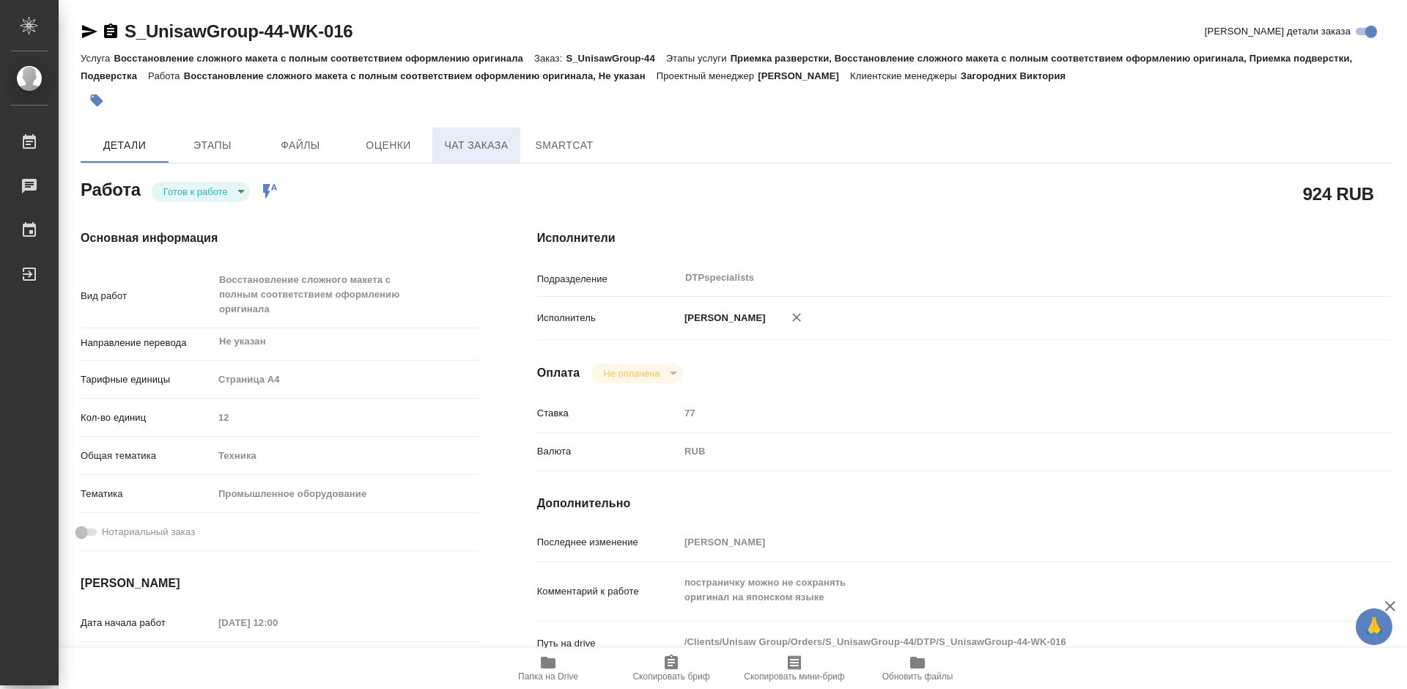
type textarea "x"
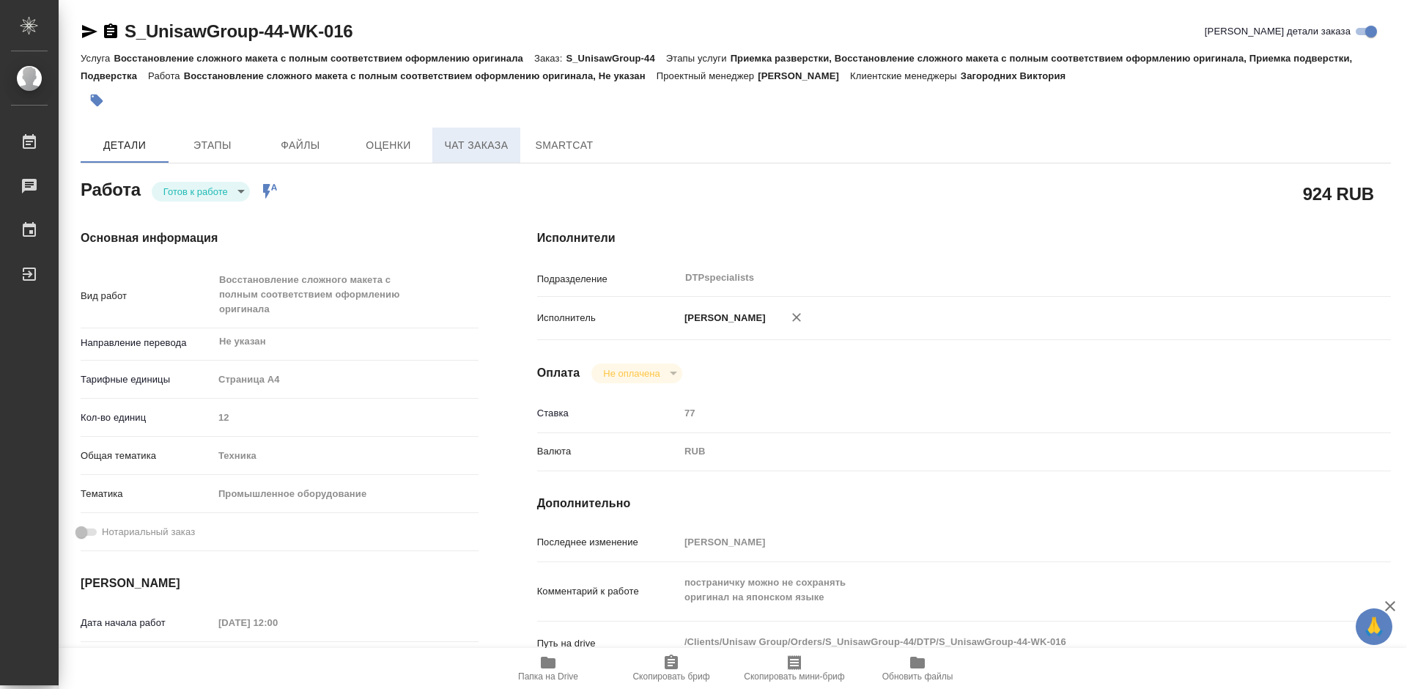
type textarea "x"
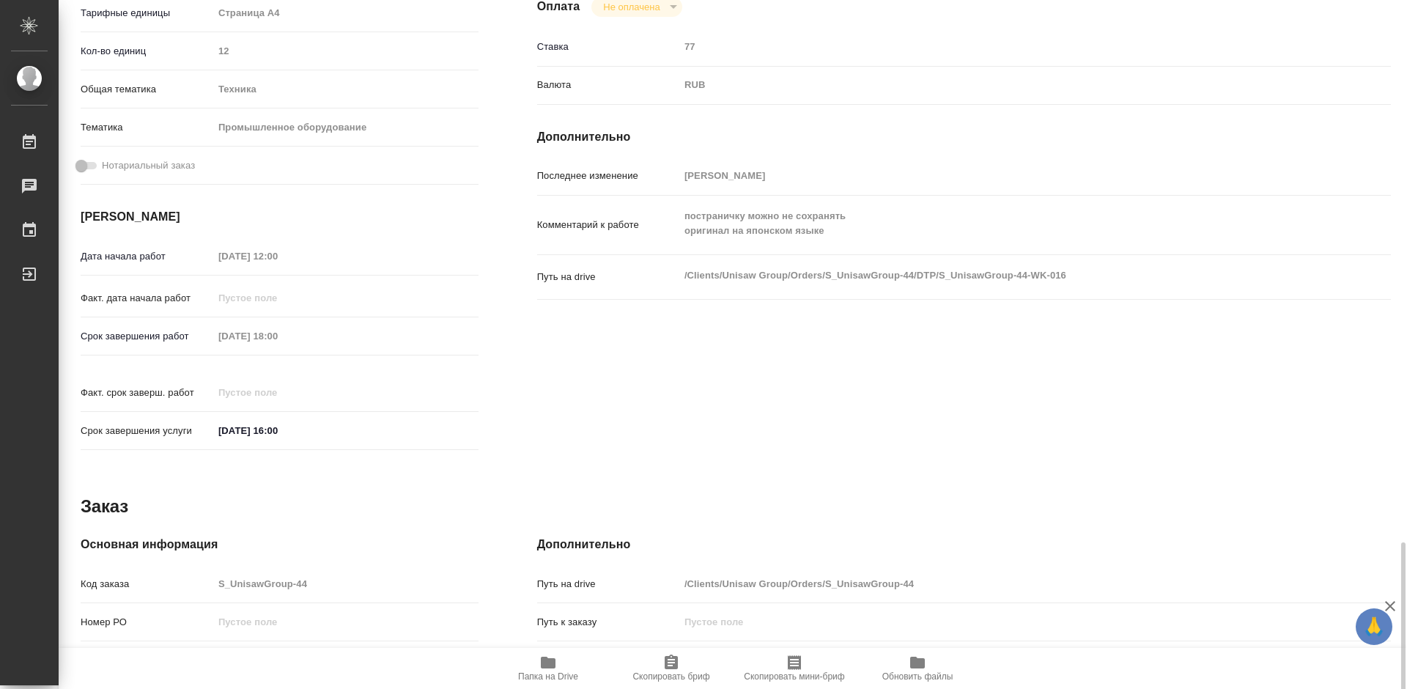
scroll to position [591, 0]
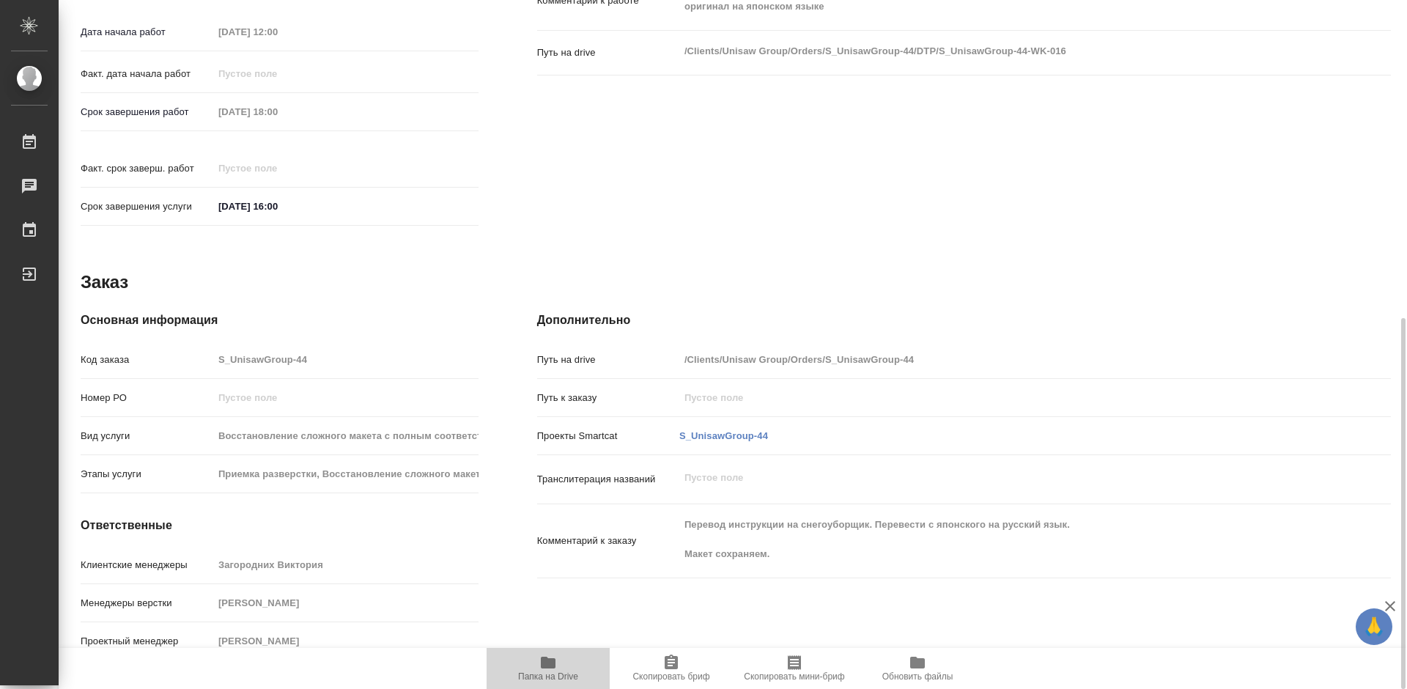
click at [552, 663] on icon "button" at bounding box center [548, 663] width 15 height 12
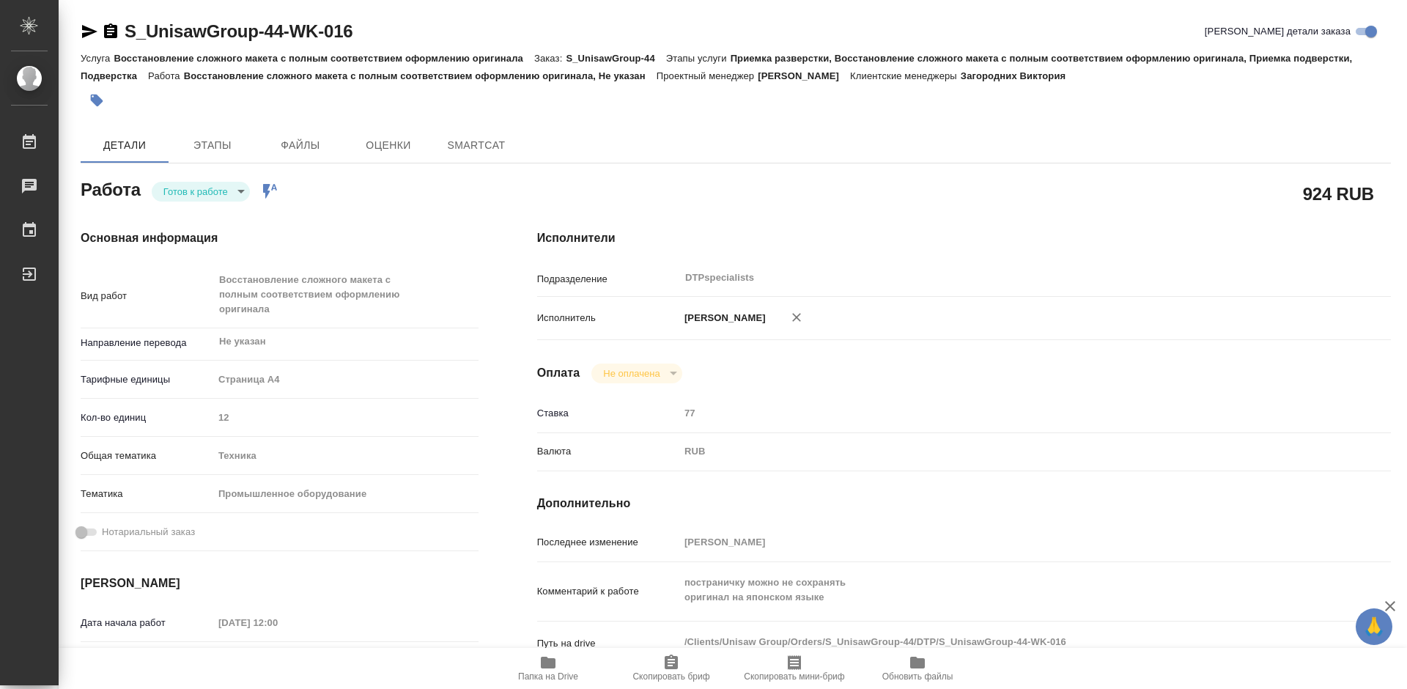
click at [155, 192] on body "🙏 .cls-1 fill:#fff; AWATERA Работы Чаты График Выйти S_UnisawGroup-44-WK-016 Кр…" at bounding box center [703, 344] width 1407 height 689
type textarea "x"
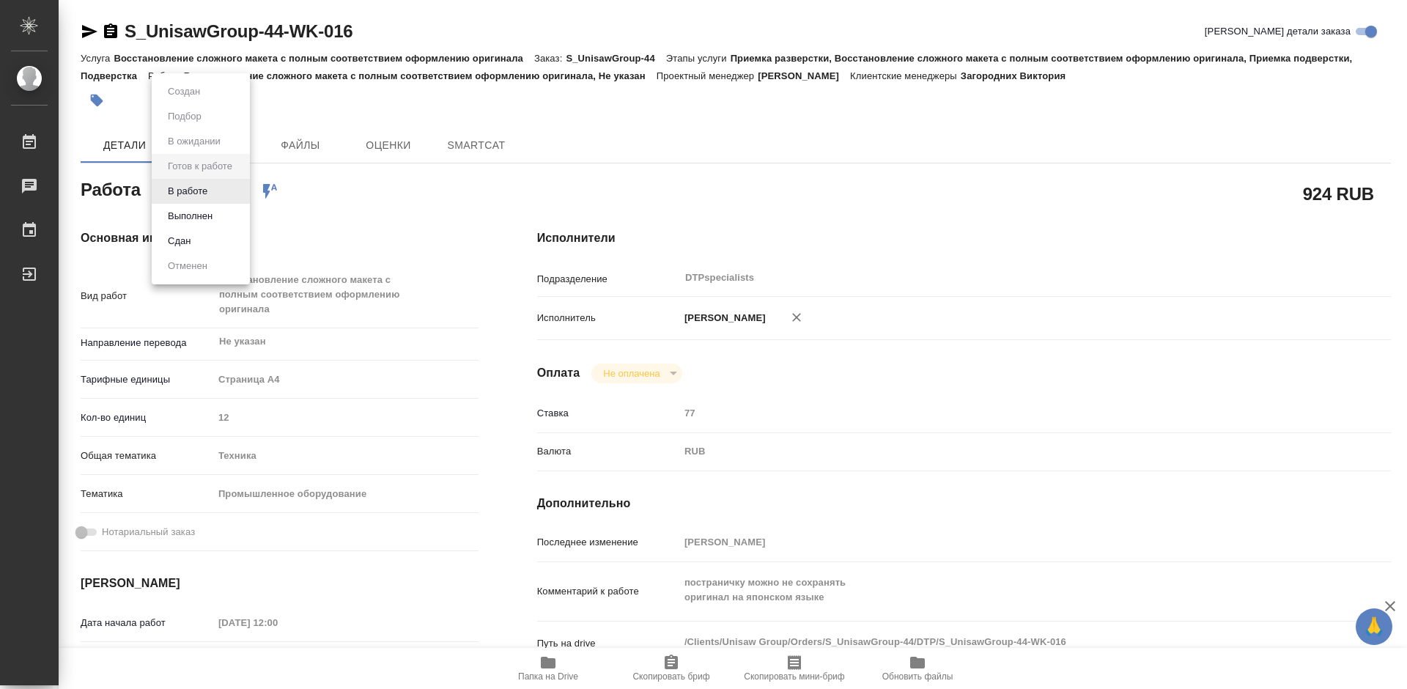
type textarea "x"
click at [177, 196] on button "В работе" at bounding box center [187, 191] width 48 height 16
type textarea "x"
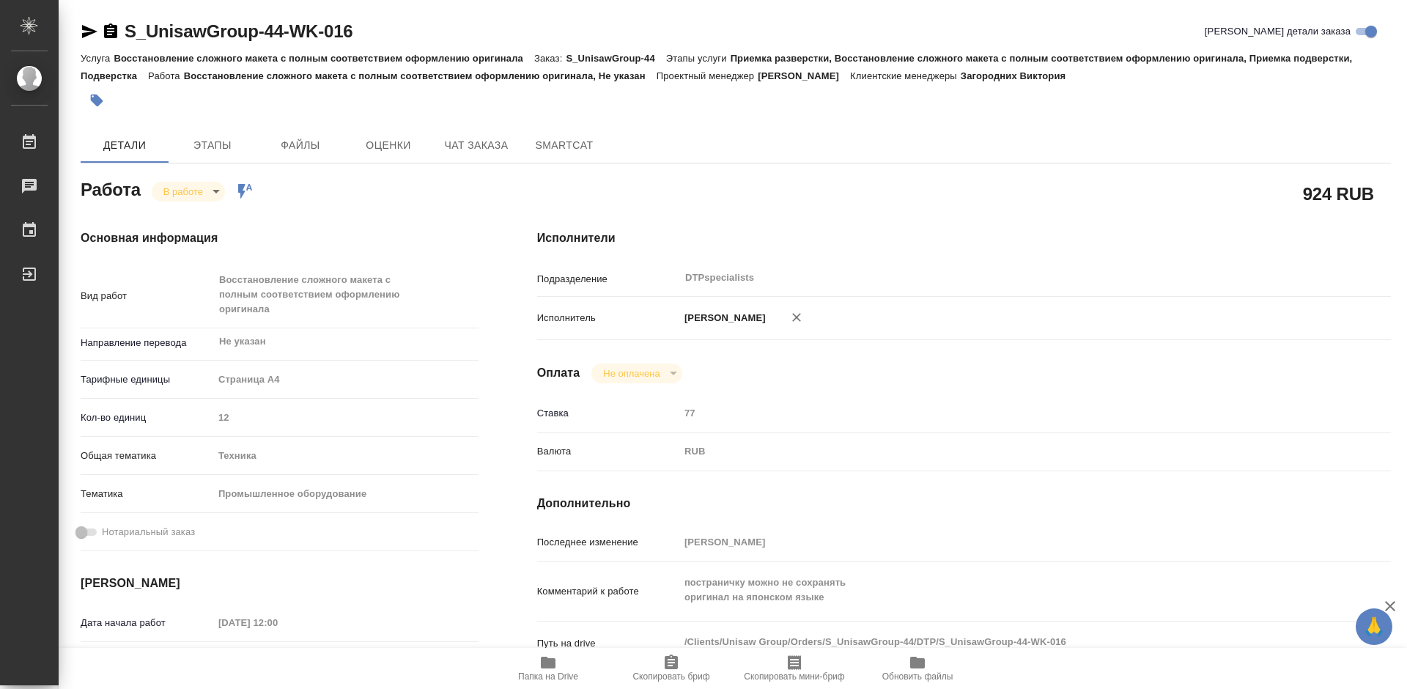
type textarea "x"
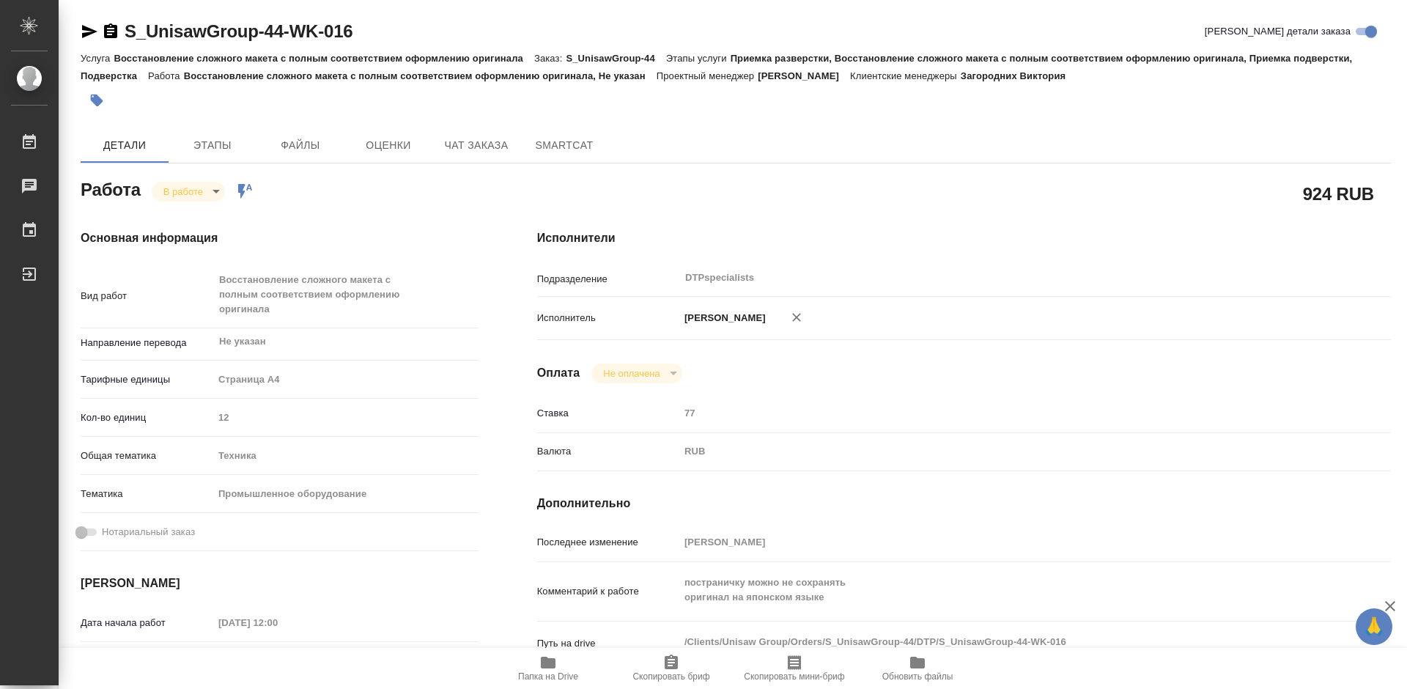
type textarea "x"
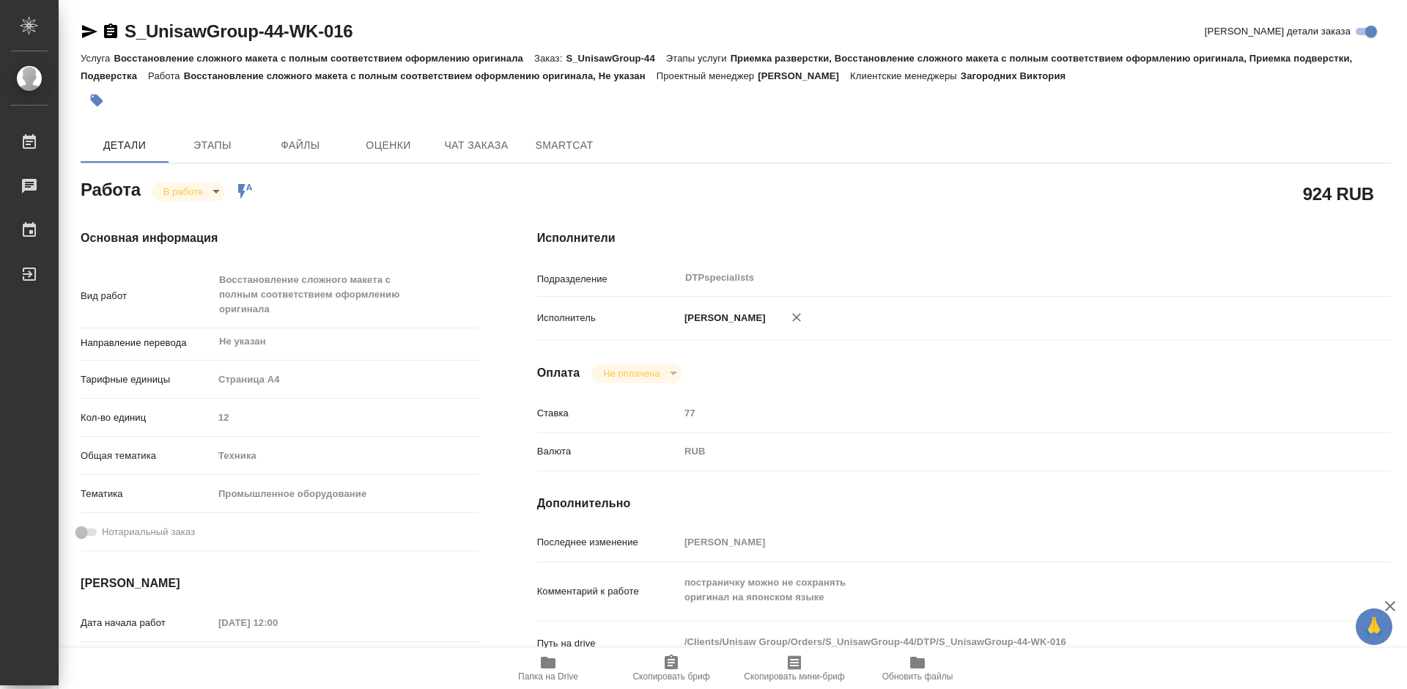
type textarea "x"
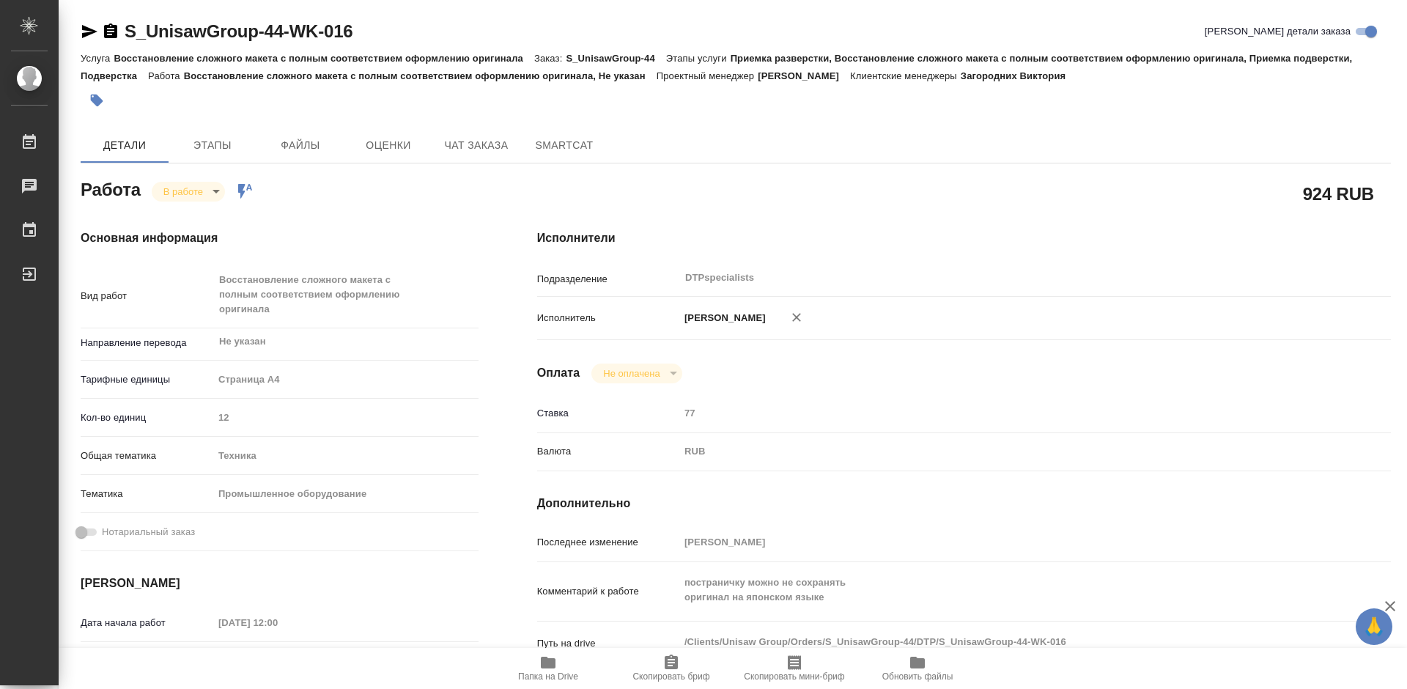
type textarea "x"
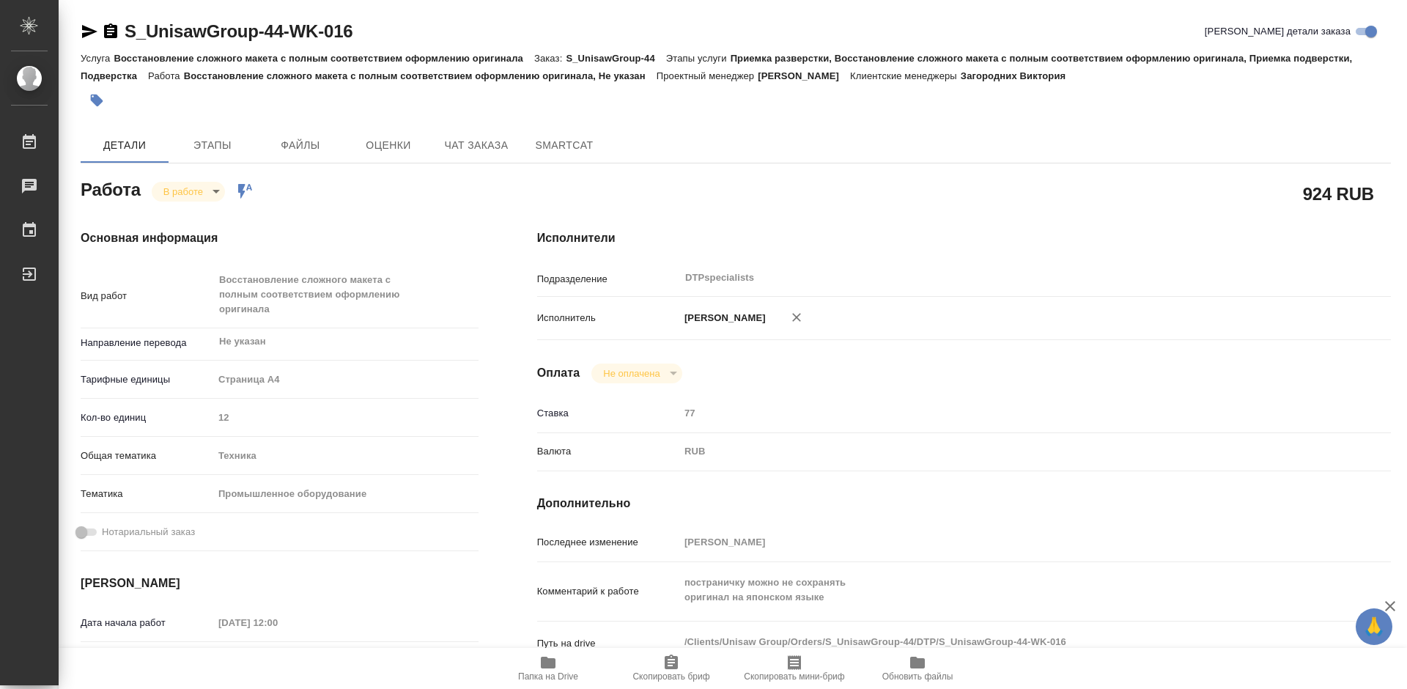
type textarea "x"
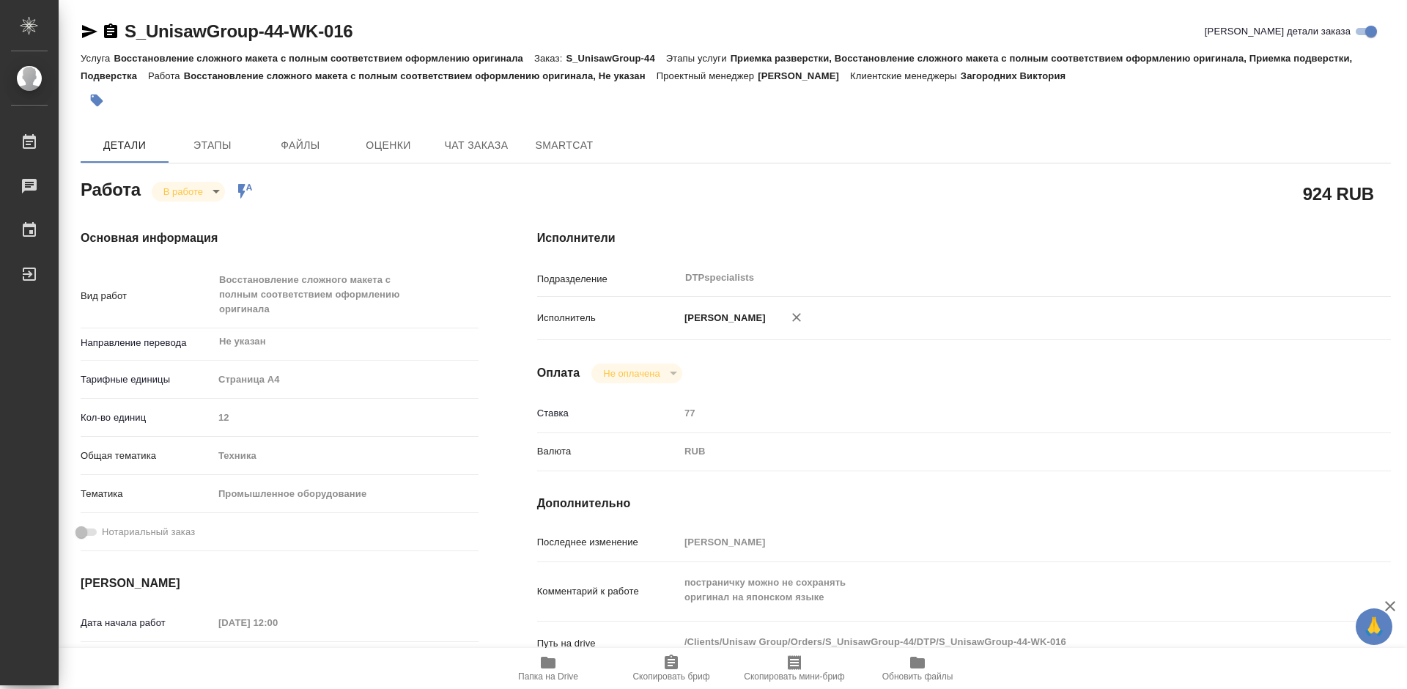
type textarea "x"
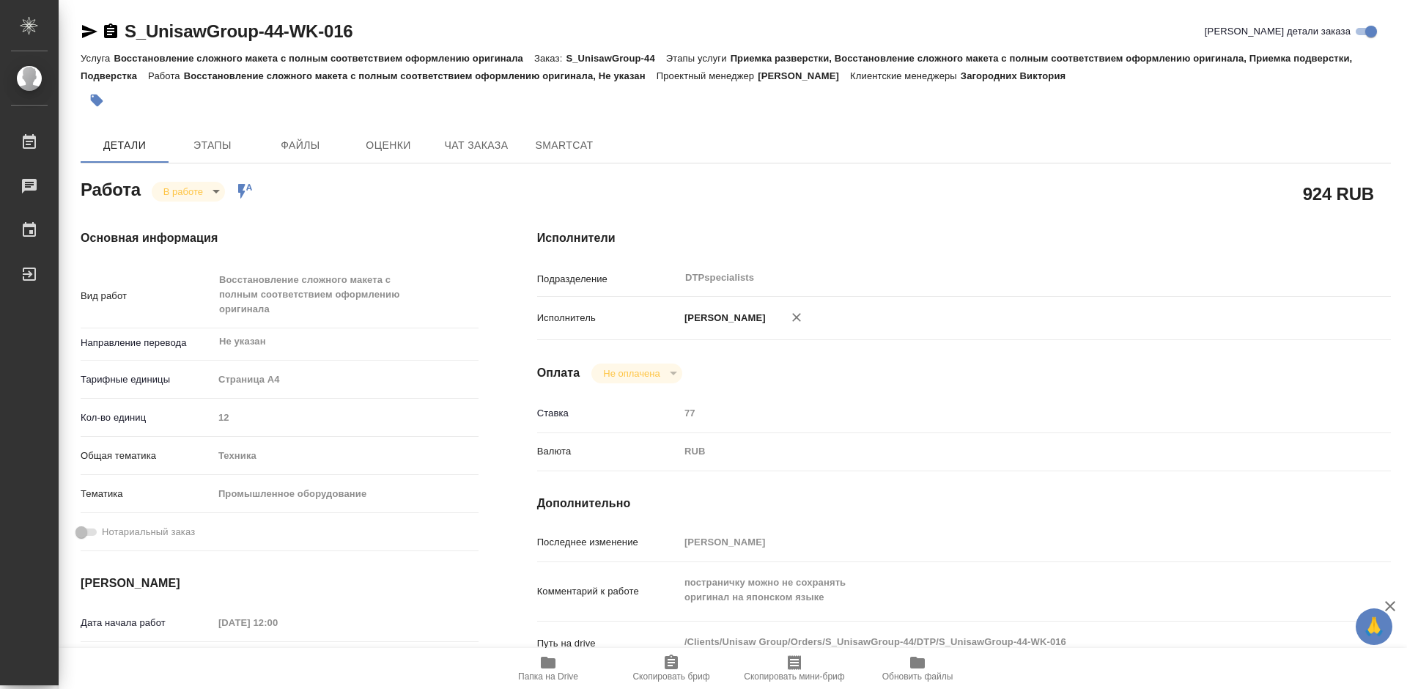
type textarea "x"
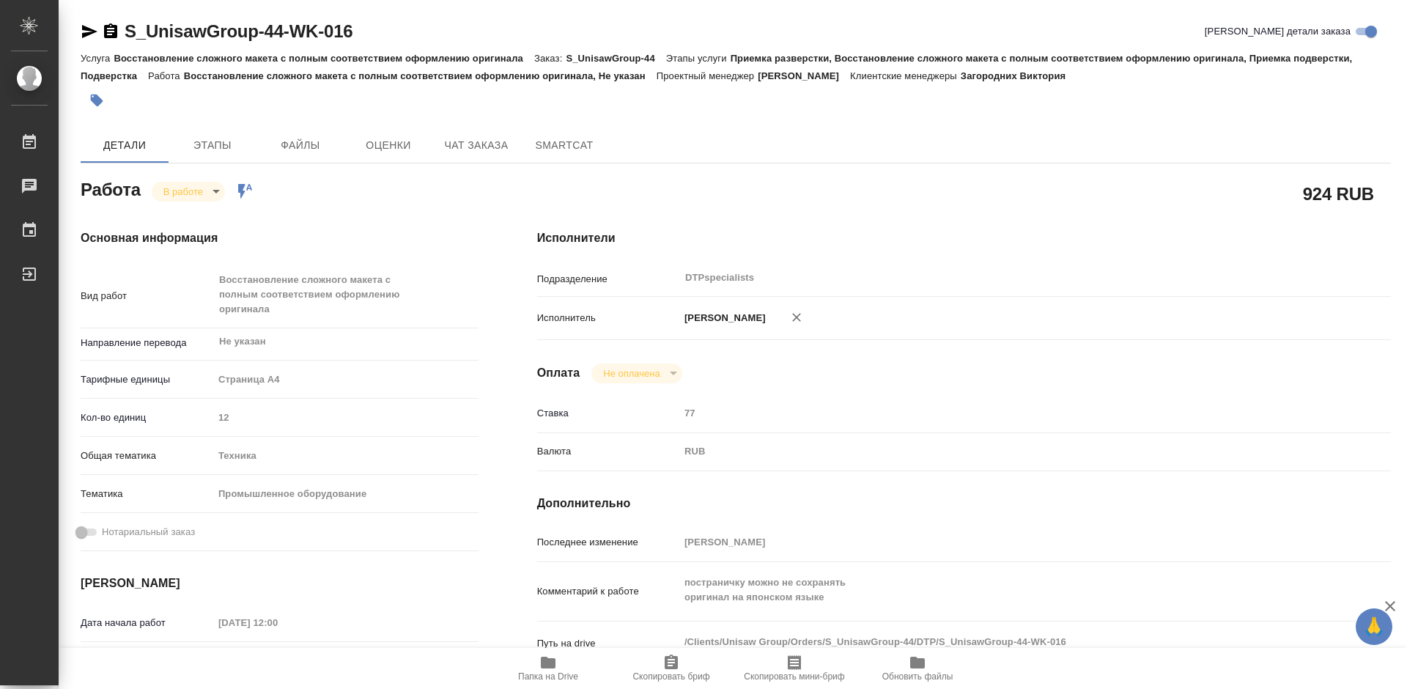
type textarea "x"
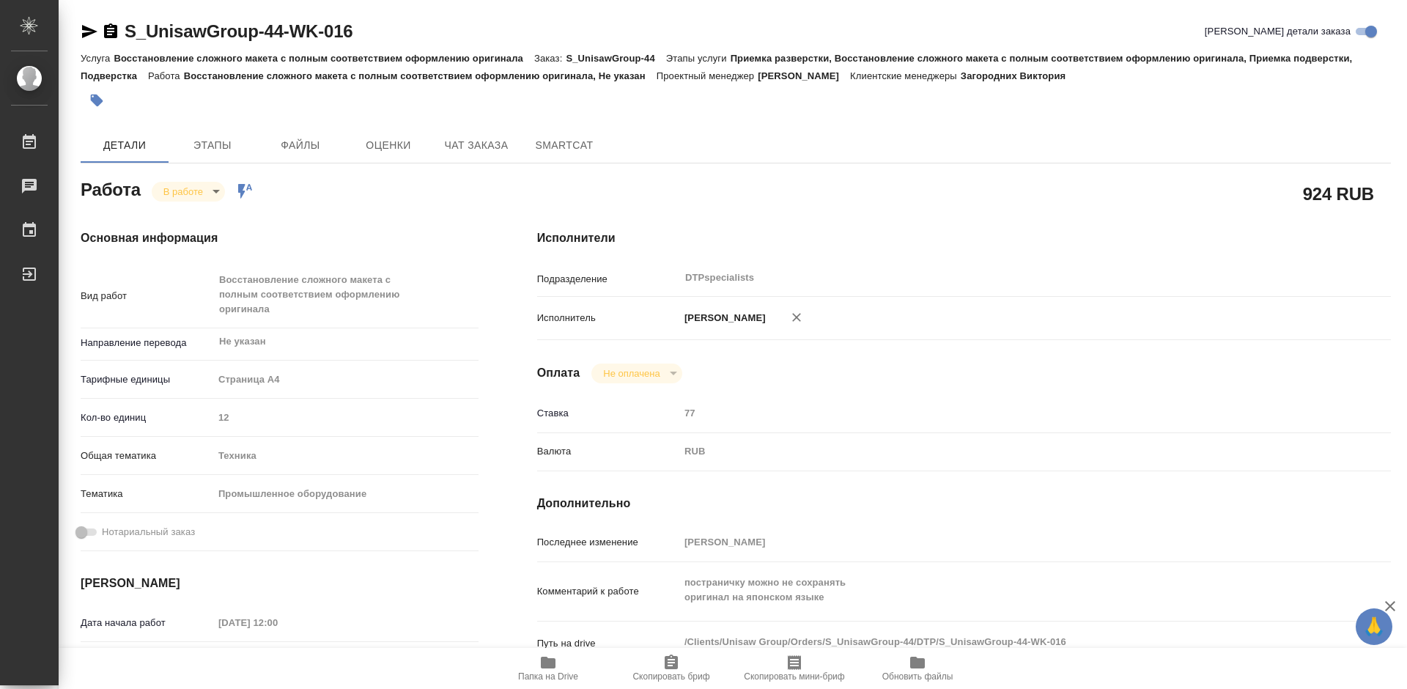
type textarea "x"
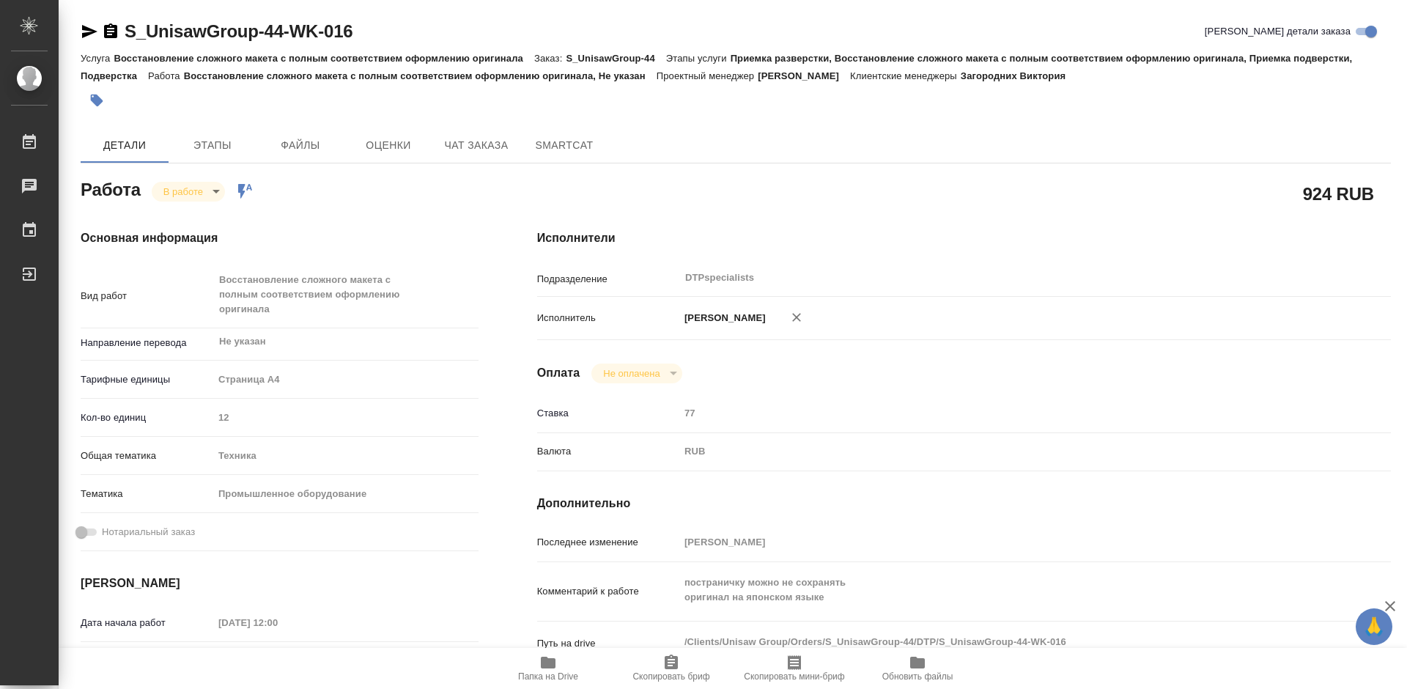
type textarea "x"
click at [113, 35] on icon "button" at bounding box center [110, 30] width 13 height 15
